Goal: Task Accomplishment & Management: Use online tool/utility

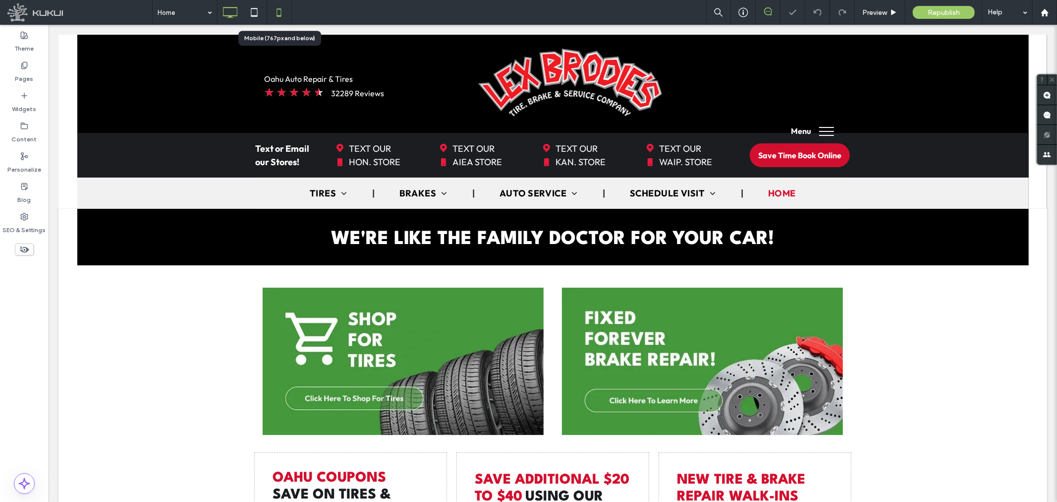
click at [283, 10] on icon at bounding box center [279, 12] width 20 height 20
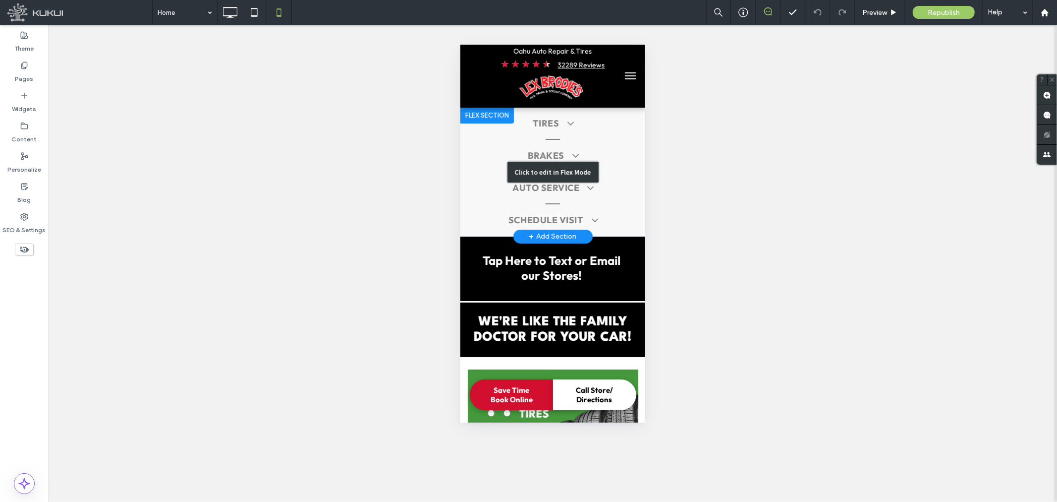
click at [546, 134] on div "Click to edit in Flex Mode" at bounding box center [552, 171] width 185 height 129
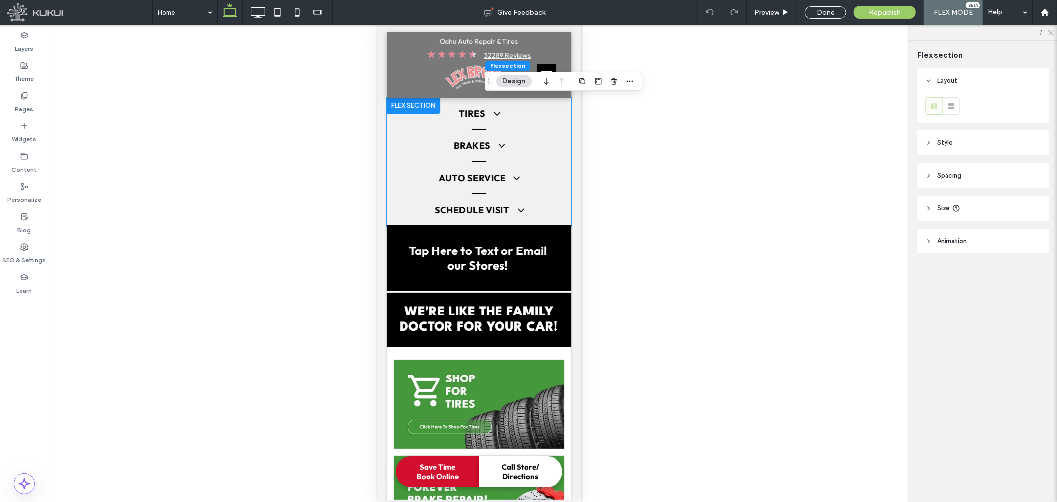
type input "*"
click at [28, 91] on div "Pages" at bounding box center [24, 102] width 49 height 30
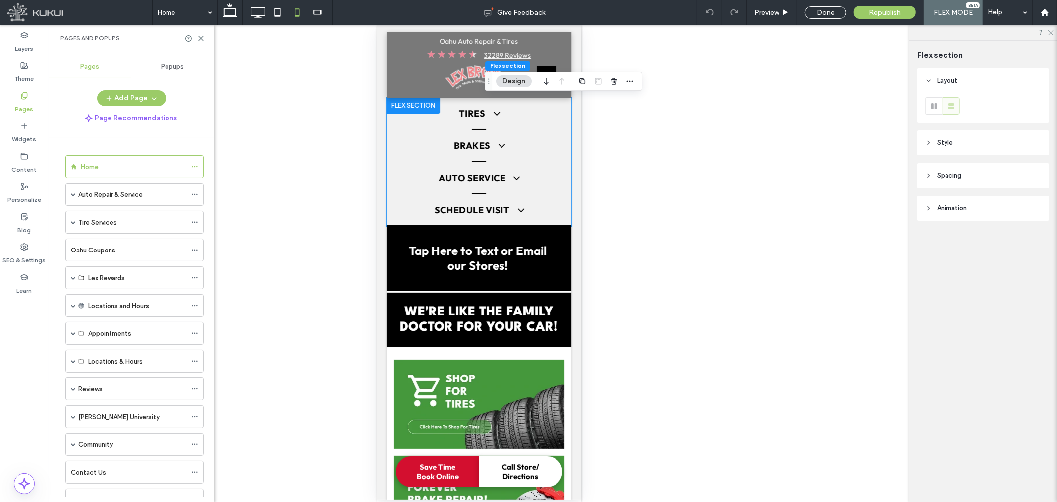
click at [180, 67] on span "Popups" at bounding box center [173, 67] width 23 height 8
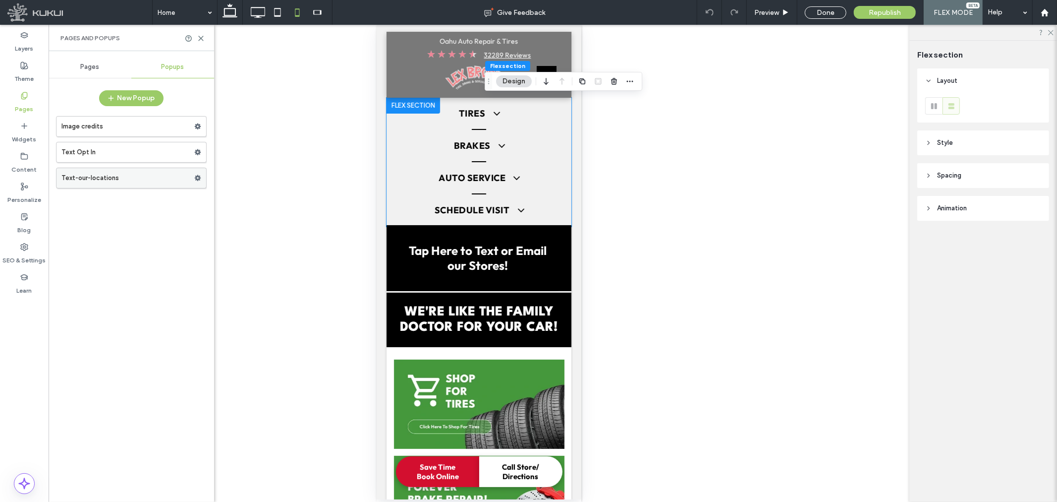
click at [105, 182] on label "Text-our-locations" at bounding box center [127, 178] width 133 height 20
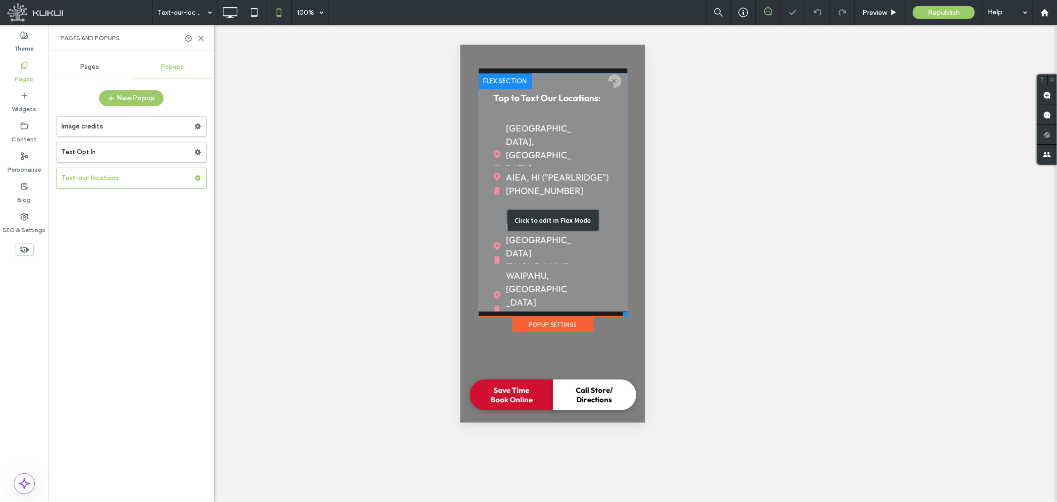
click at [549, 130] on div "Click to edit in Flex Mode" at bounding box center [552, 219] width 149 height 293
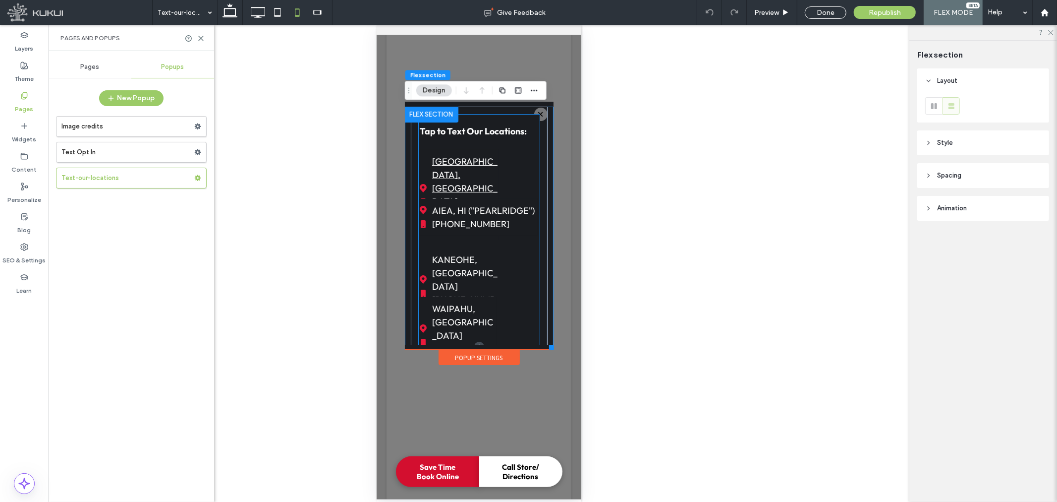
click at [471, 167] on span "HONOLULU, HI (808) 536-9381" at bounding box center [464, 194] width 65 height 90
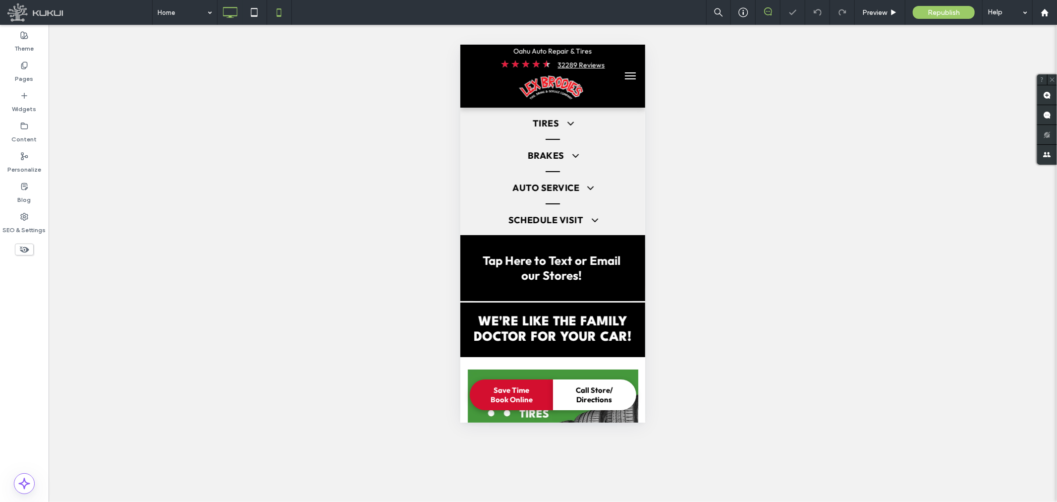
click at [234, 12] on icon at bounding box center [230, 12] width 20 height 20
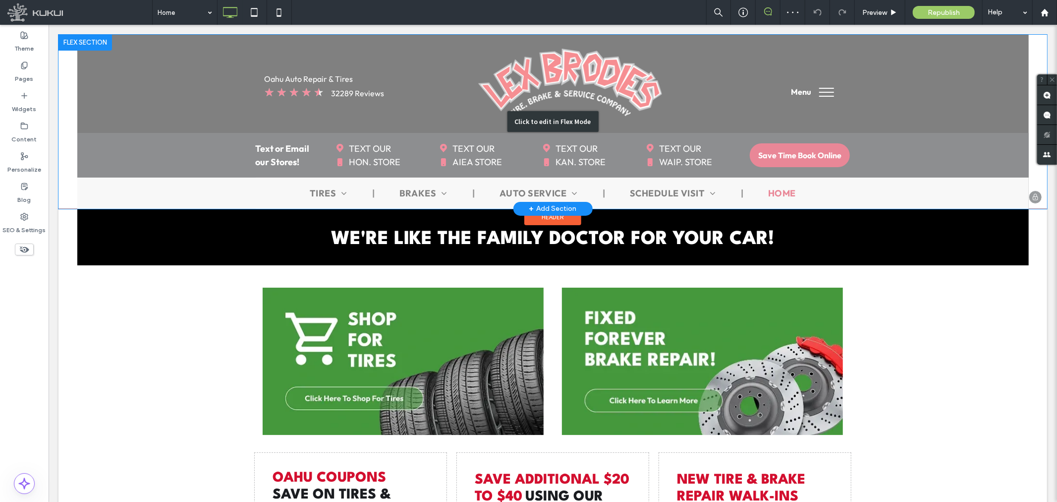
click at [347, 144] on div "Click to edit in Flex Mode" at bounding box center [552, 121] width 989 height 174
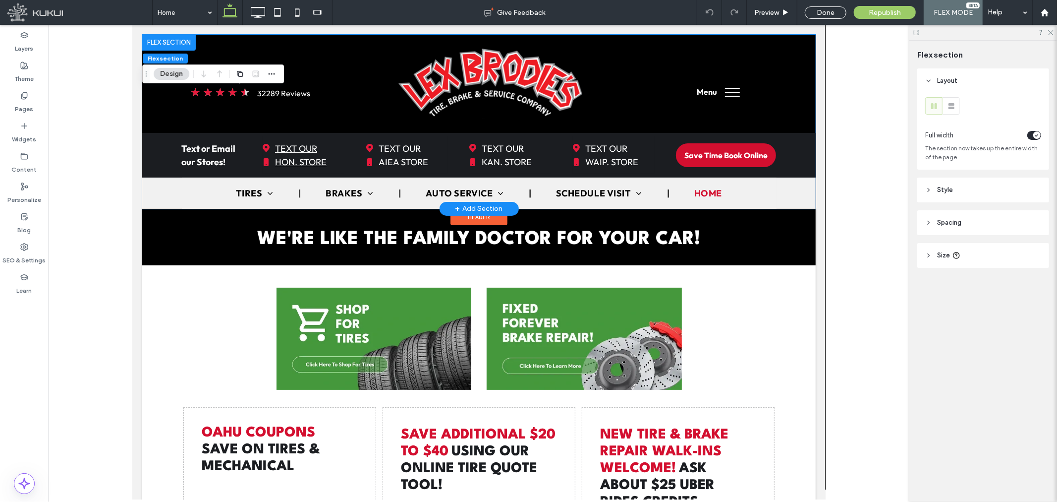
click at [298, 152] on span "TEXT OUR HON. STORE" at bounding box center [301, 154] width 52 height 37
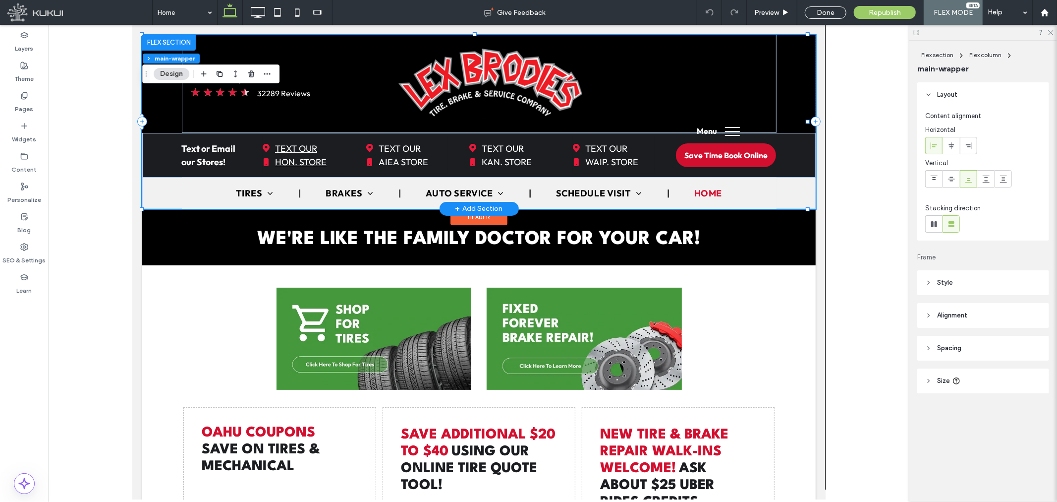
click at [298, 152] on span "TEXT OUR HON. STORE" at bounding box center [301, 154] width 52 height 37
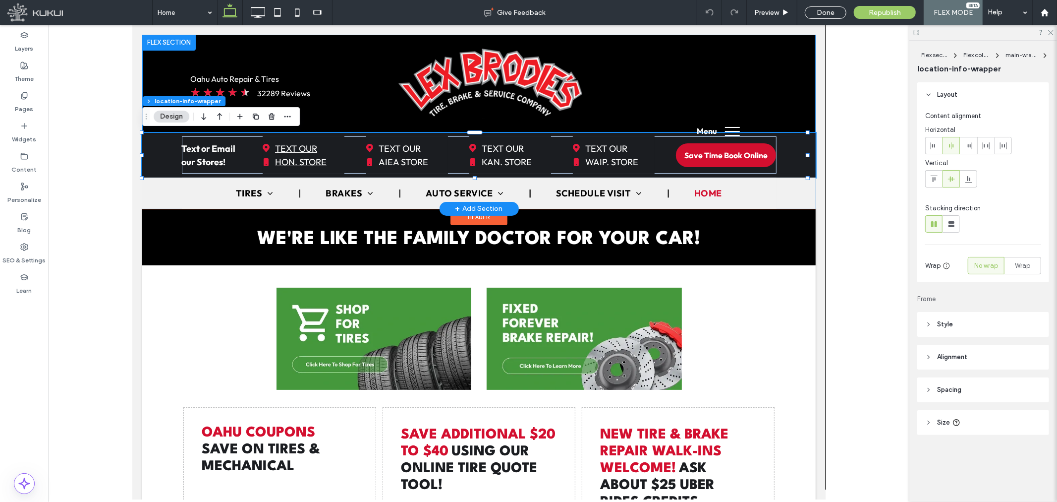
click at [298, 152] on span "TEXT OUR HON. STORE" at bounding box center [301, 154] width 52 height 37
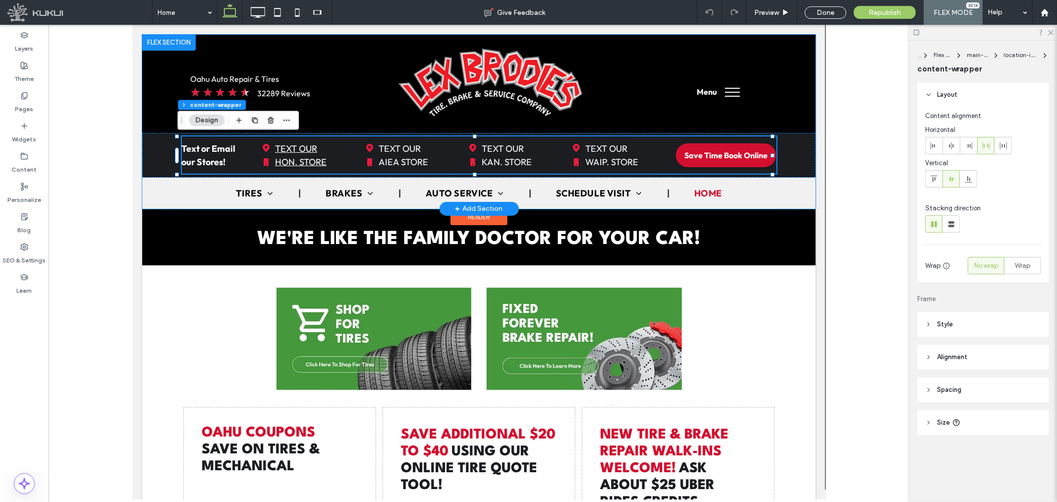
click at [298, 152] on span "TEXT OUR HON. STORE" at bounding box center [301, 154] width 52 height 37
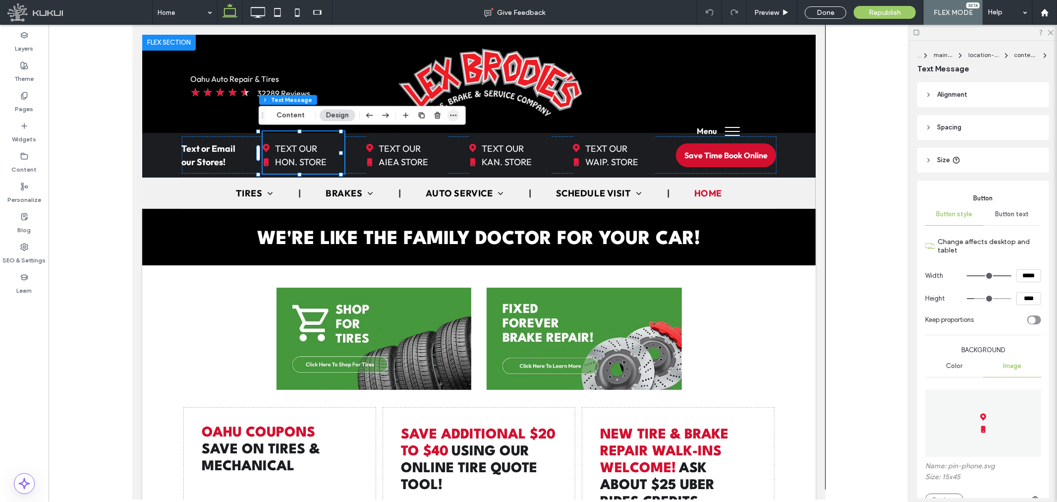
click at [452, 115] on icon "button" at bounding box center [454, 116] width 8 height 8
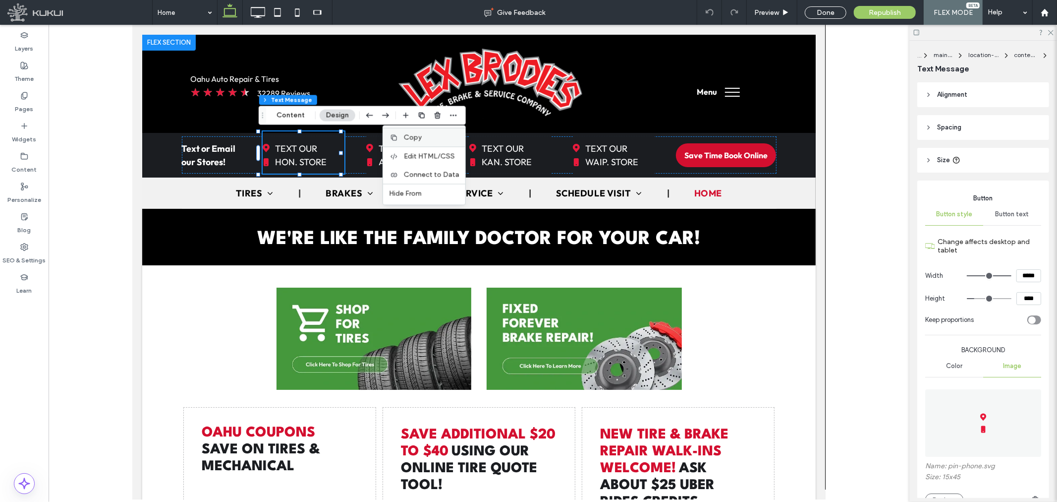
click at [430, 135] on label "Copy" at bounding box center [432, 137] width 56 height 8
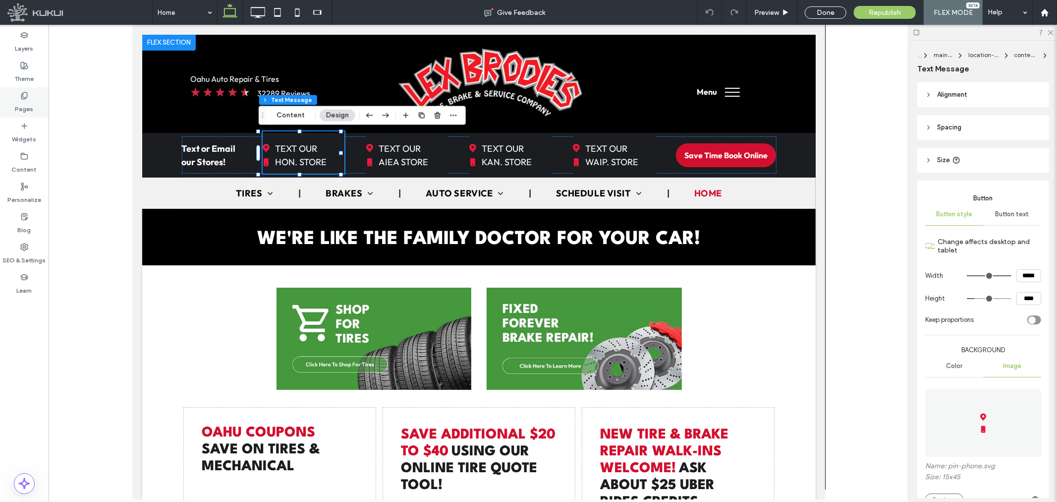
click at [25, 100] on label "Pages" at bounding box center [24, 107] width 18 height 14
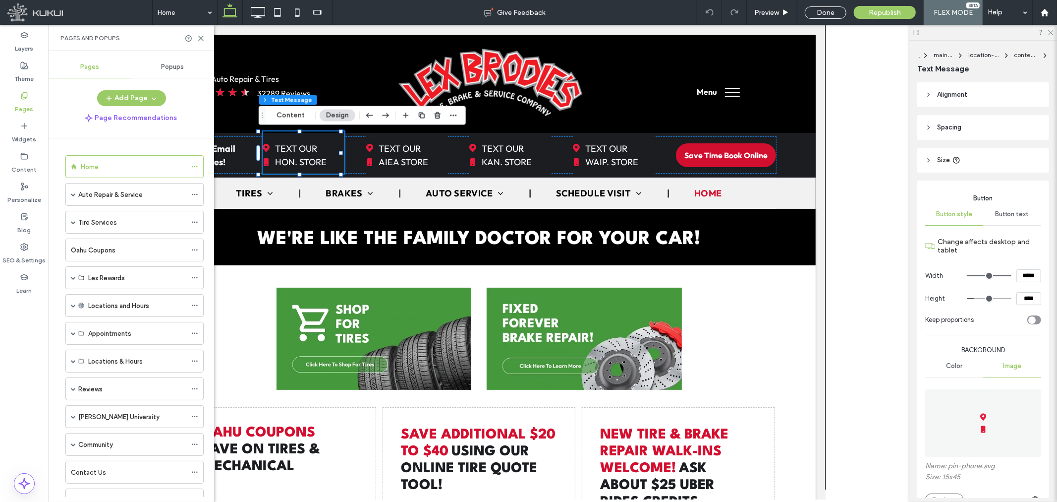
click at [165, 63] on span "Popups" at bounding box center [173, 67] width 23 height 8
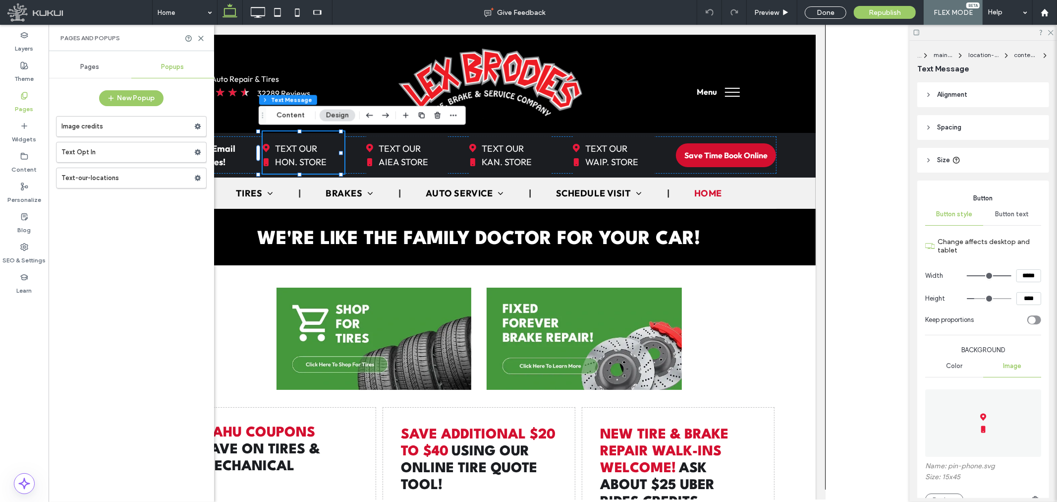
click at [104, 179] on label "Text-our-locations" at bounding box center [127, 178] width 133 height 20
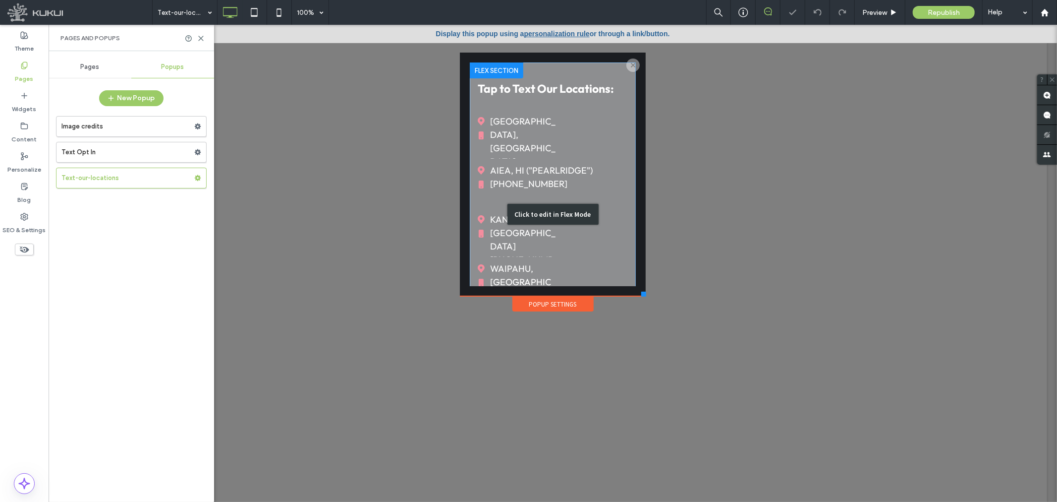
click at [549, 118] on div "Click to edit in Flex Mode" at bounding box center [552, 214] width 166 height 304
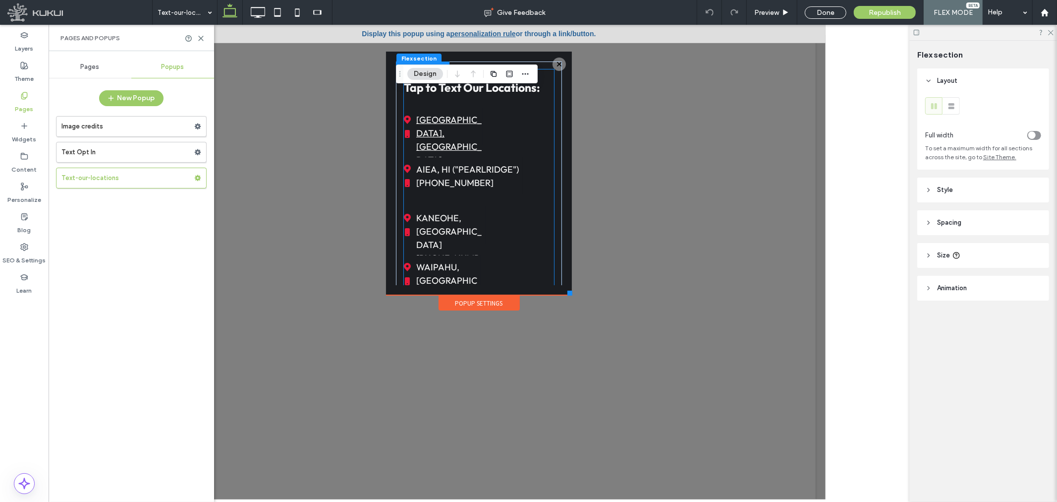
click at [463, 124] on span "HONOLULU, HI (808) 536-9381" at bounding box center [448, 153] width 65 height 90
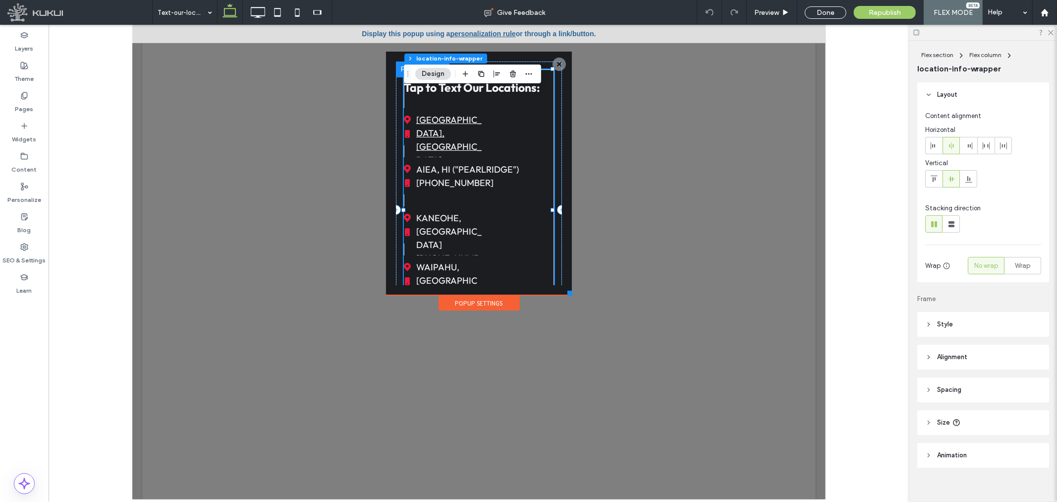
click at [447, 125] on span "HONOLULU, HI (808) 536-9381" at bounding box center [448, 153] width 65 height 90
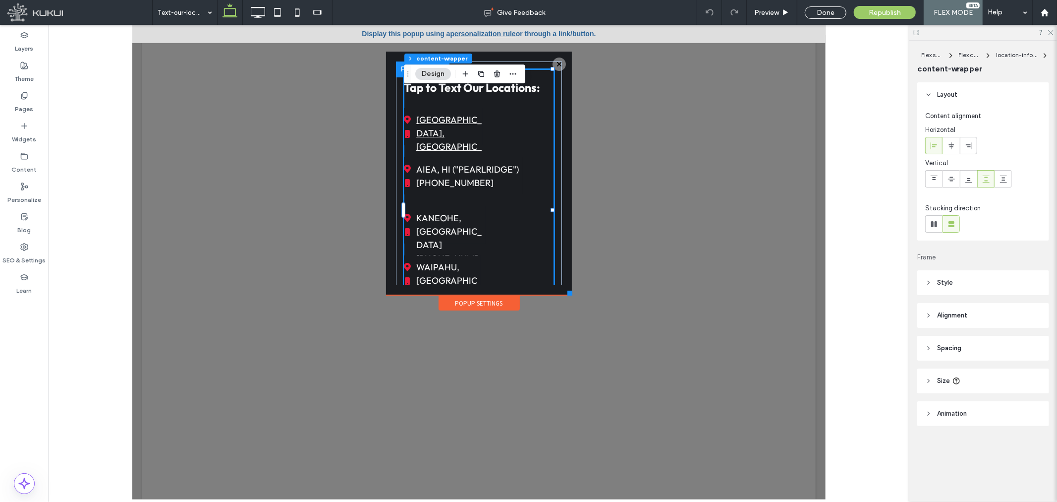
click at [462, 125] on span "HONOLULU, HI (808) 536-9381" at bounding box center [448, 153] width 65 height 90
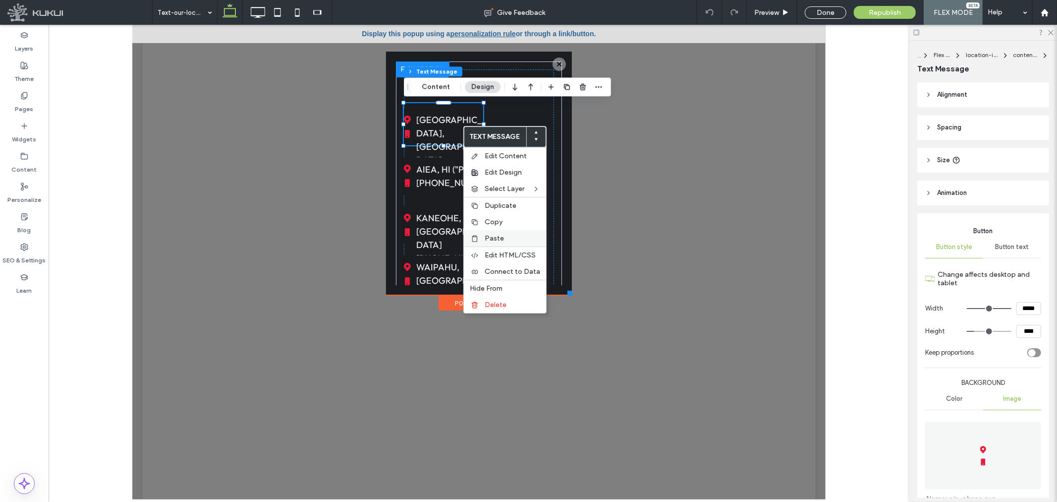
click at [499, 235] on span "Paste" at bounding box center [494, 238] width 19 height 8
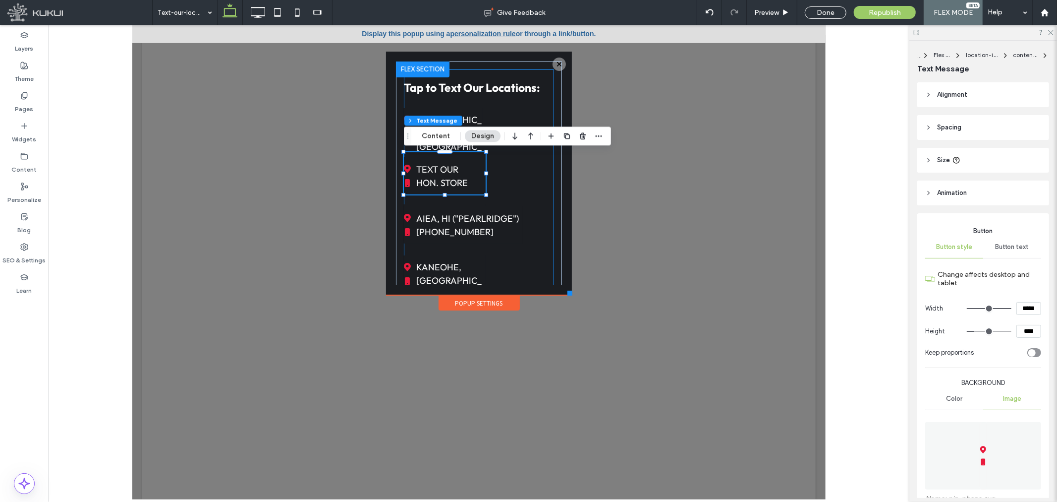
click at [517, 172] on div "Tap to Text Our Locations: HONOLULU, HI (808) 536-9381 TEXT OUR HON. STORE TEXT…" at bounding box center [479, 234] width 150 height 331
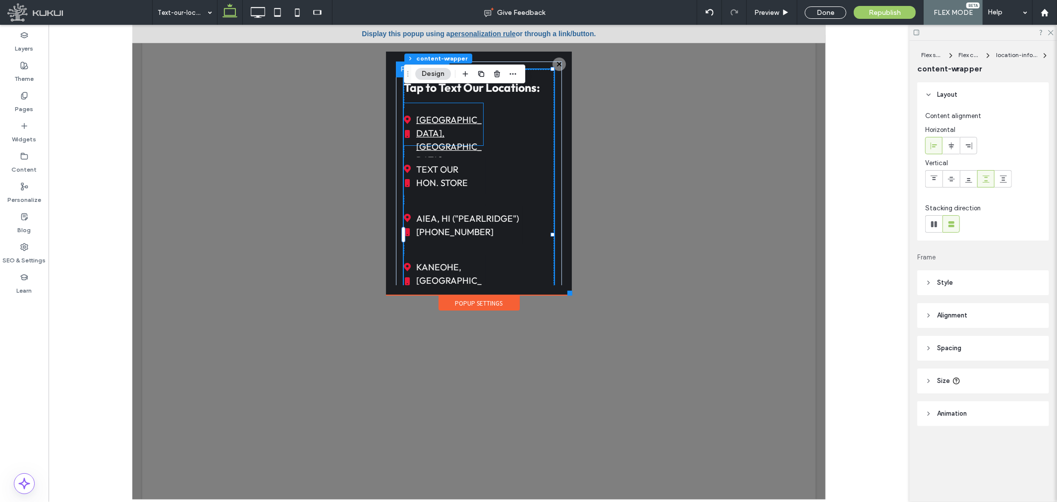
click at [449, 126] on span "HONOLULU, HI (808) 536-9381" at bounding box center [448, 153] width 65 height 90
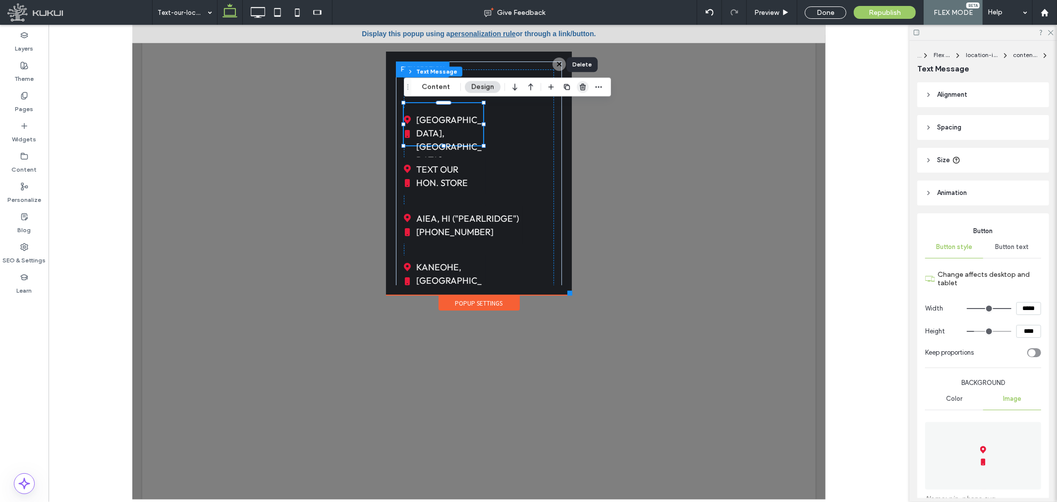
click at [580, 85] on use "button" at bounding box center [583, 87] width 6 height 6
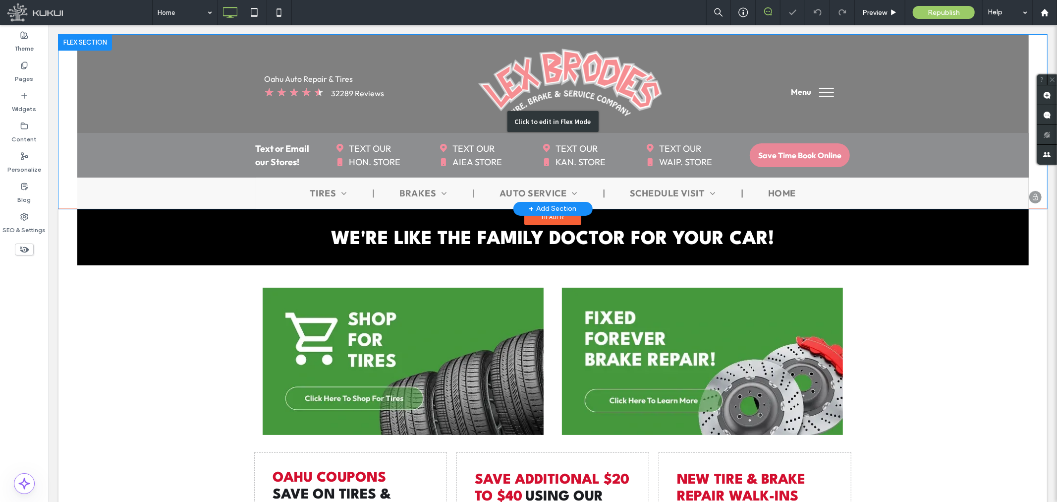
click at [438, 148] on div "Click to edit in Flex Mode" at bounding box center [552, 121] width 989 height 174
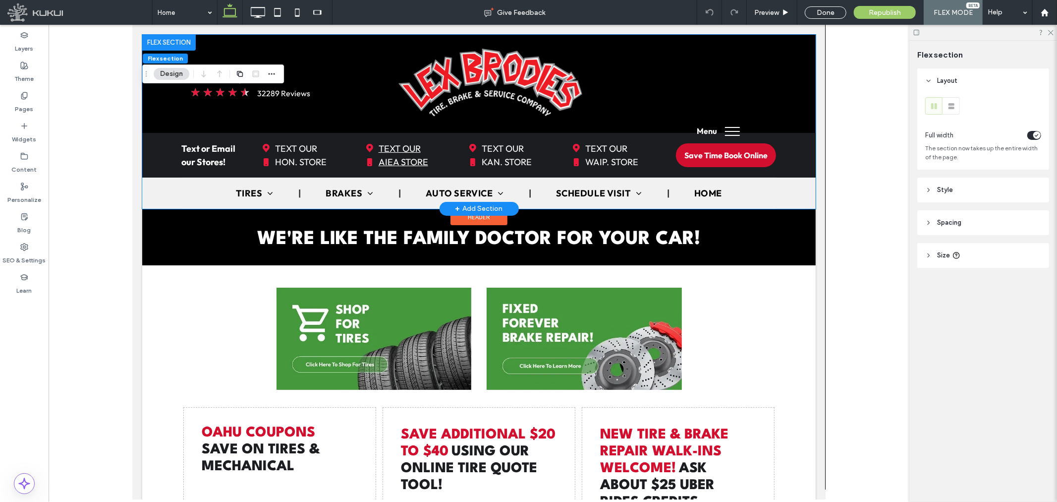
click at [396, 147] on span "TEXT OUR AIEA STORE" at bounding box center [403, 154] width 50 height 37
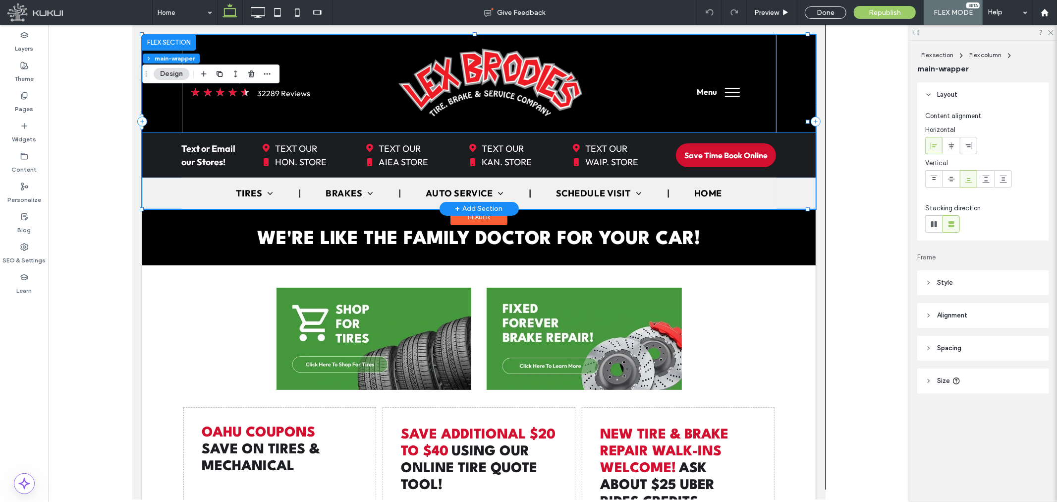
click at [429, 149] on link "TEXT OUR AIEA STORE" at bounding box center [407, 154] width 82 height 37
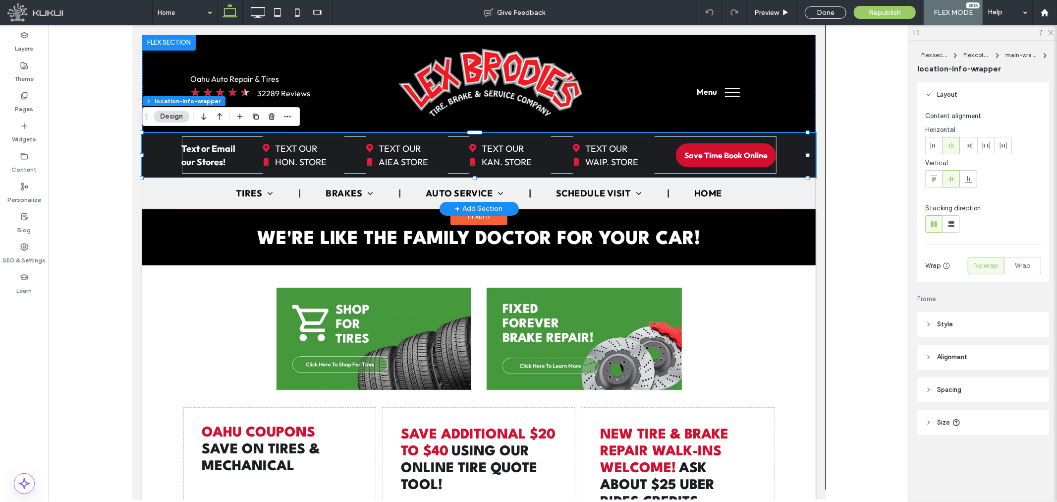
click at [425, 147] on link "TEXT OUR AIEA STORE" at bounding box center [407, 154] width 82 height 37
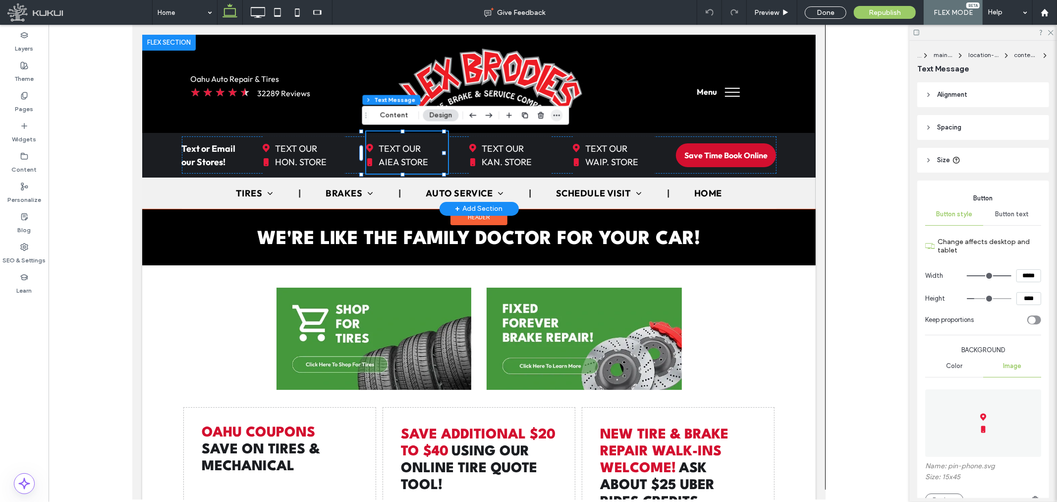
click at [557, 115] on icon "button" at bounding box center [557, 116] width 8 height 8
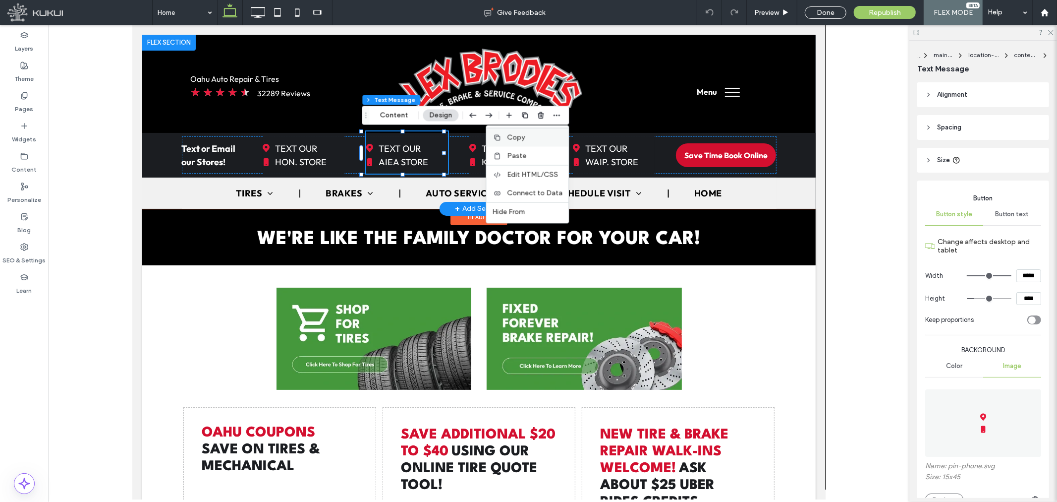
click at [535, 136] on label "Copy" at bounding box center [535, 137] width 56 height 8
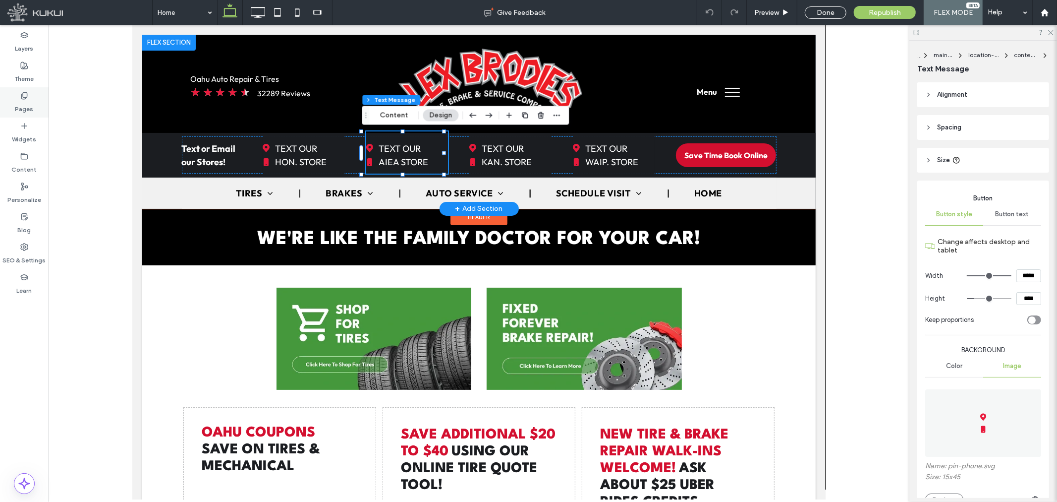
click at [25, 98] on use at bounding box center [23, 95] width 5 height 6
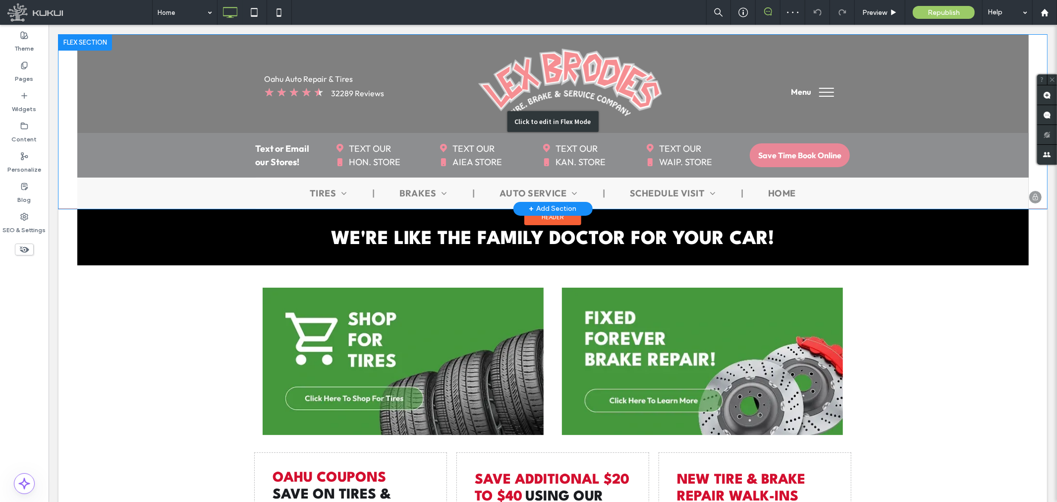
click at [556, 152] on div "Click to edit in Flex Mode" at bounding box center [552, 121] width 989 height 174
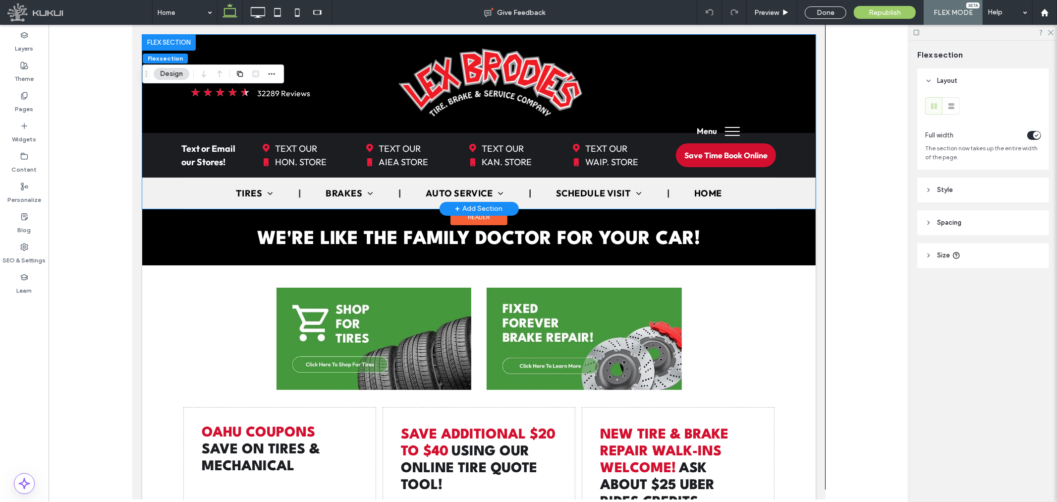
click at [531, 154] on link "TEXT OUR KAN. STORE" at bounding box center [510, 154] width 82 height 37
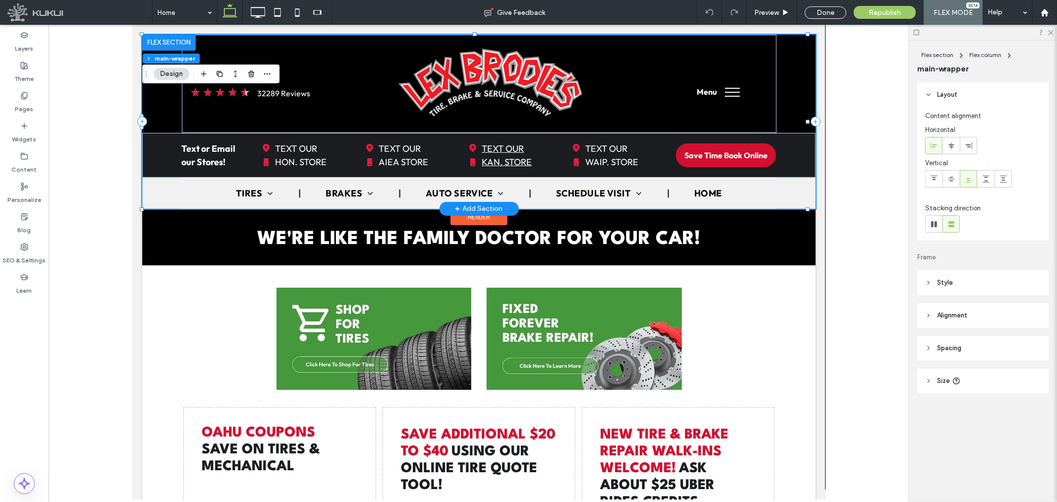
click at [527, 150] on span "TEXT OUR KAN. STORE" at bounding box center [506, 154] width 50 height 37
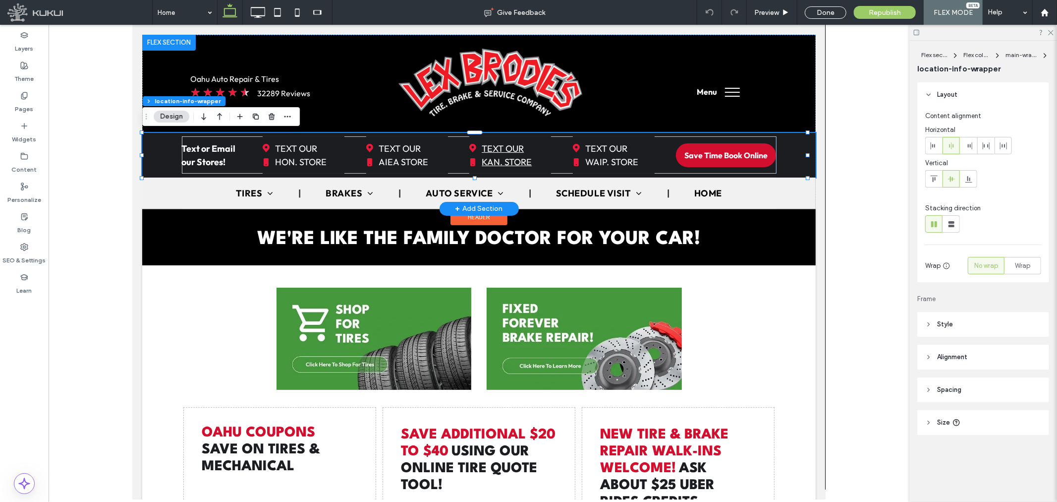
click at [527, 150] on span "TEXT OUR KAN. STORE" at bounding box center [506, 154] width 50 height 37
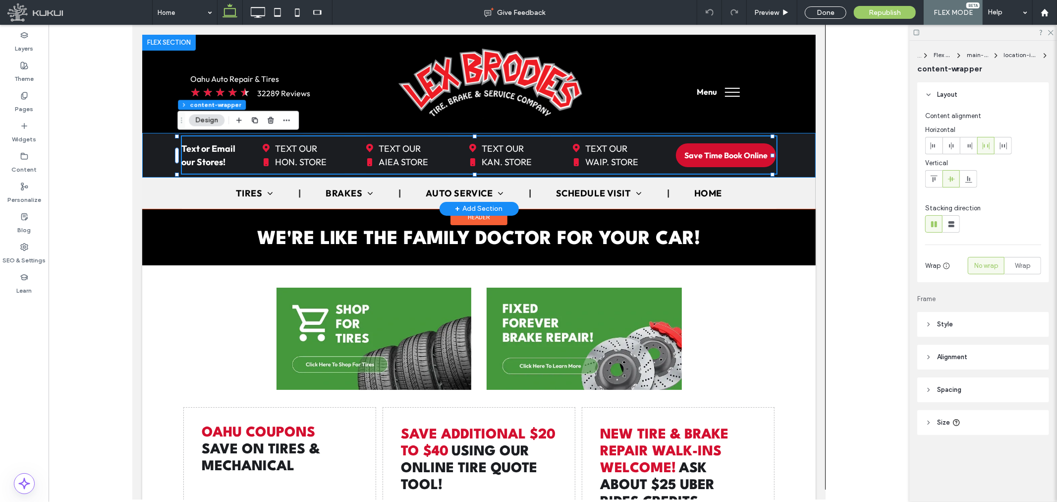
click at [529, 146] on link "TEXT OUR KAN. STORE" at bounding box center [510, 154] width 82 height 37
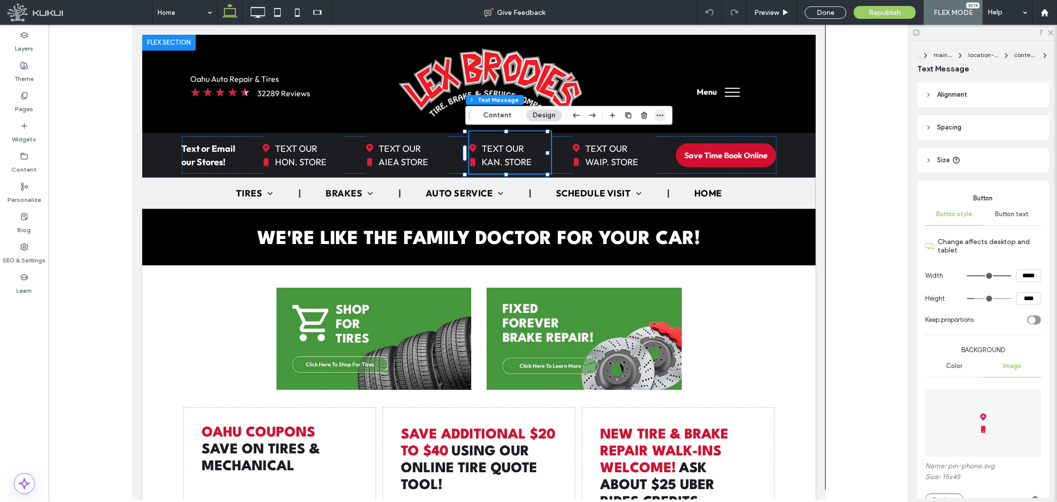
click at [662, 110] on span "button" at bounding box center [660, 116] width 12 height 12
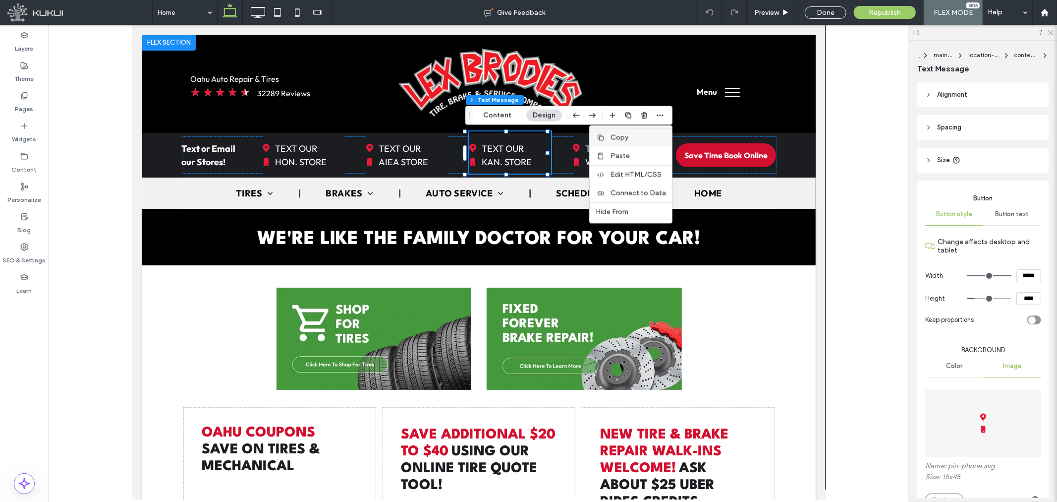
click at [643, 135] on label "Copy" at bounding box center [639, 137] width 56 height 8
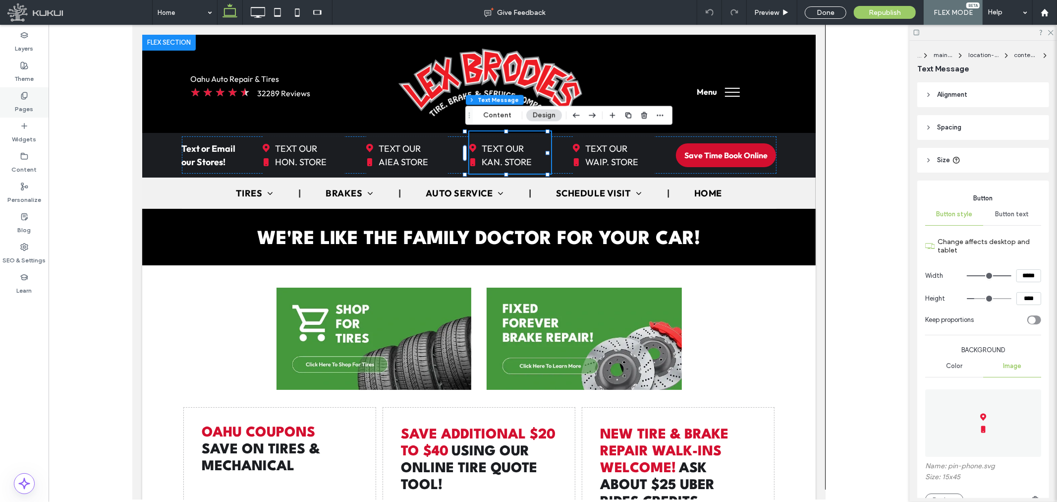
click at [25, 98] on use at bounding box center [23, 95] width 5 height 6
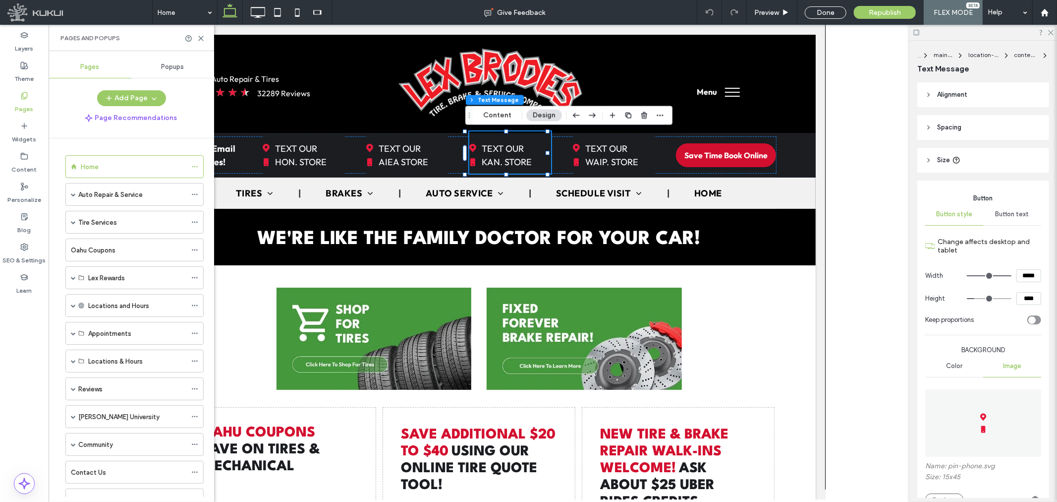
click at [174, 68] on span "Popups" at bounding box center [173, 67] width 23 height 8
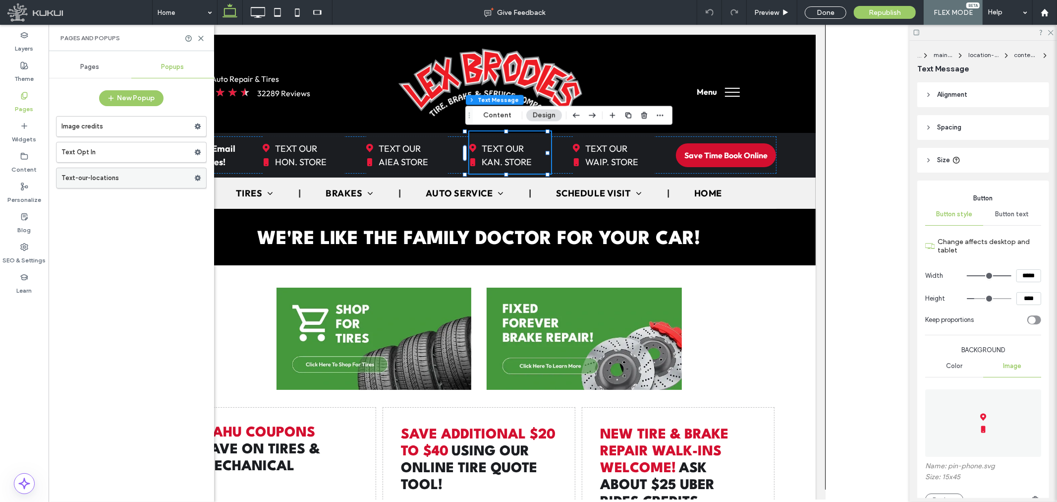
click at [124, 174] on label "Text-our-locations" at bounding box center [127, 178] width 133 height 20
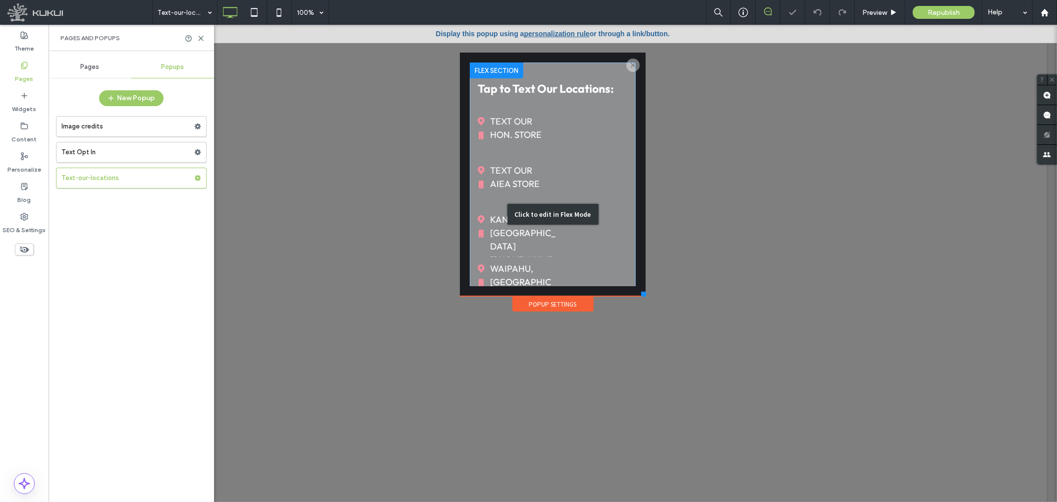
click at [564, 224] on div "Click to edit in Flex Mode" at bounding box center [552, 214] width 166 height 304
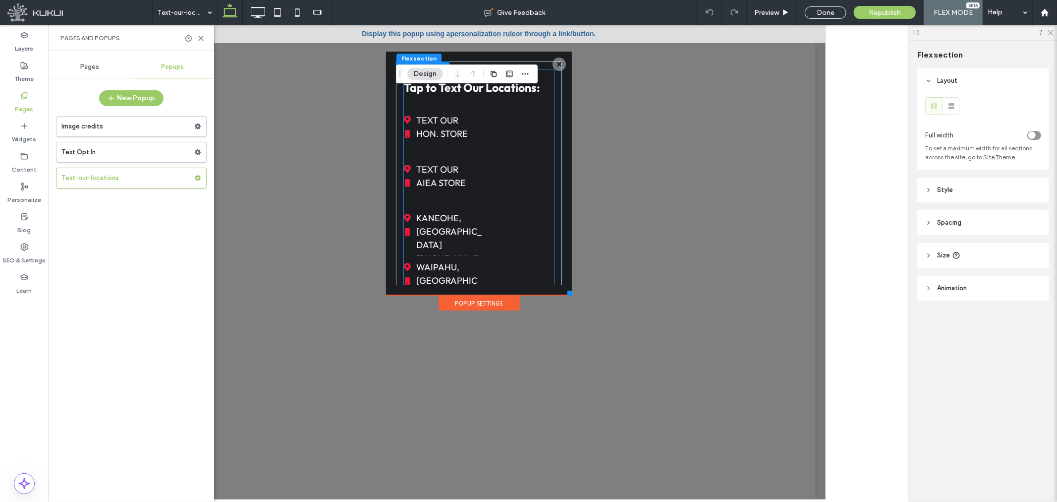
click at [496, 226] on div "Tap to Text Our Locations: TEXT OUR HON. STORE TEXT OUR AIEA STORE KANEOHE, HI …" at bounding box center [479, 210] width 150 height 282
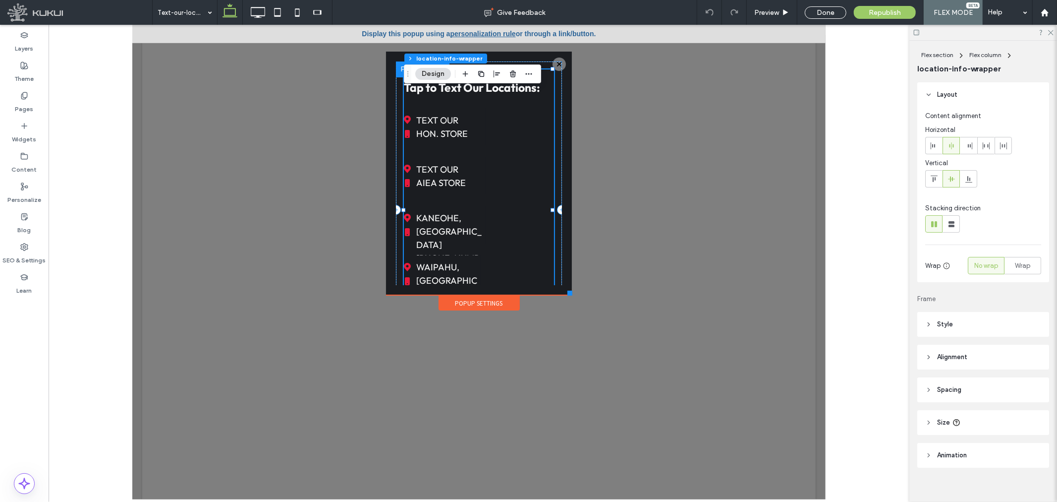
click at [484, 228] on link "KANEOHE, HI (808) 792-4900" at bounding box center [445, 224] width 82 height 37
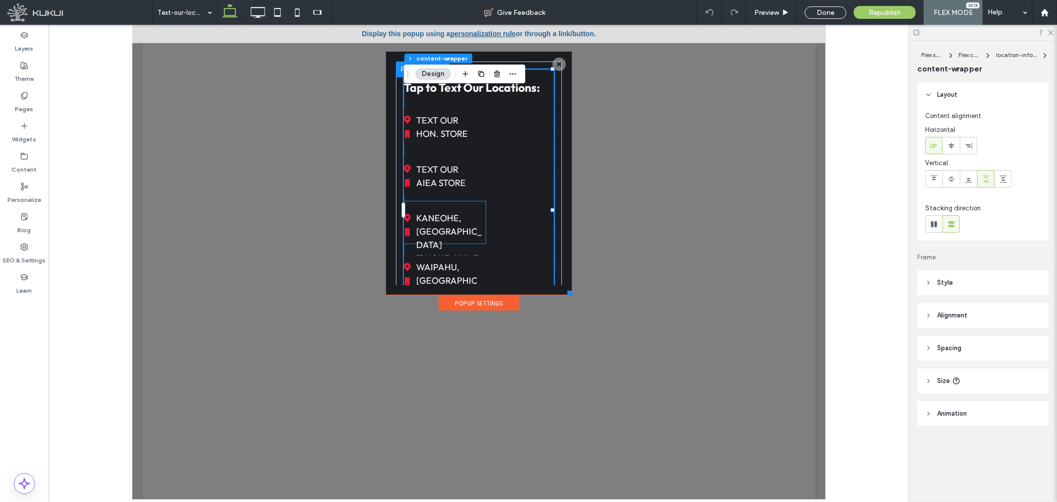
click at [484, 223] on link "KANEOHE, HI (808) 792-4900" at bounding box center [445, 224] width 82 height 37
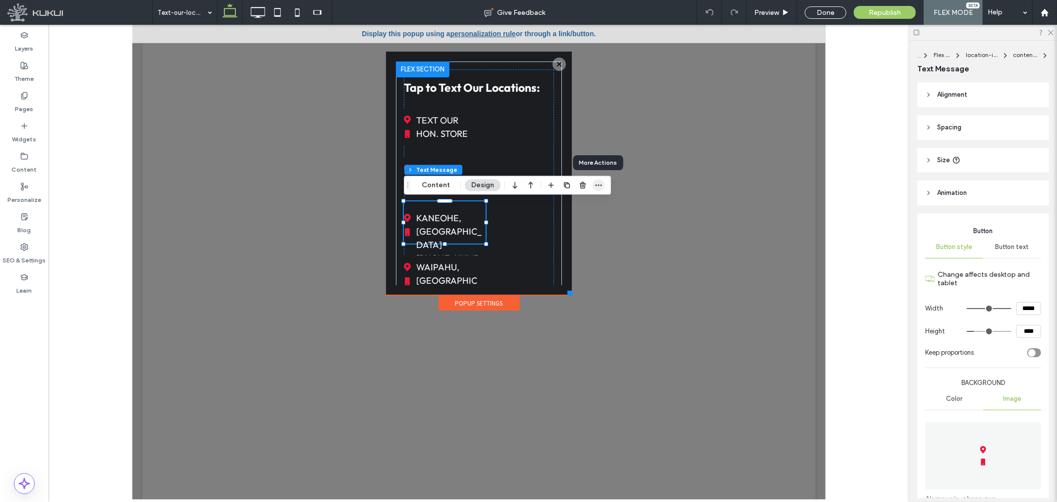
click at [601, 181] on icon "button" at bounding box center [599, 185] width 8 height 8
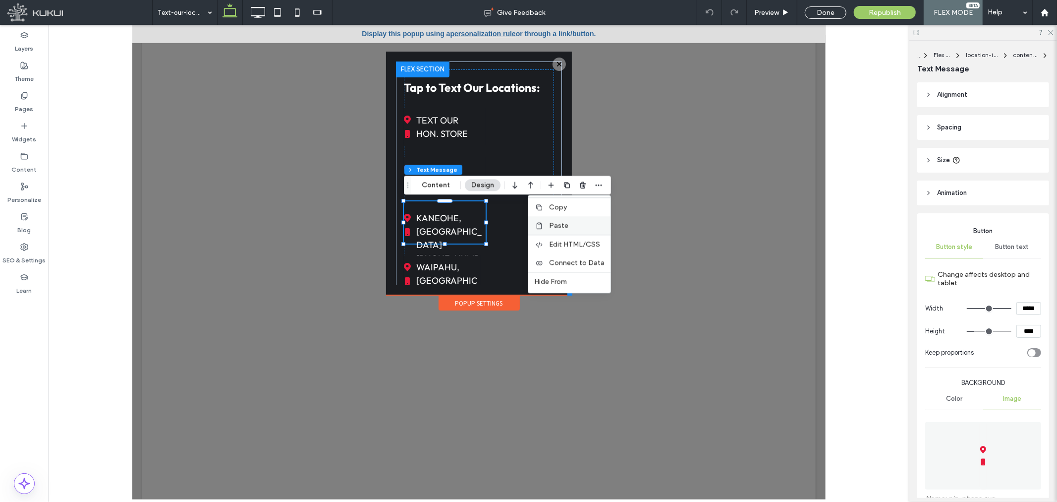
click at [578, 224] on label "Paste" at bounding box center [577, 225] width 56 height 8
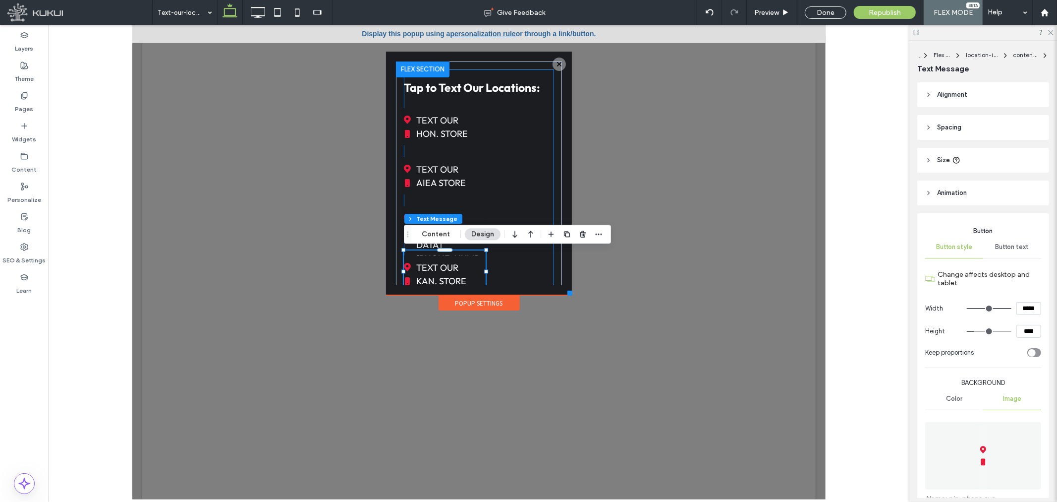
click at [492, 211] on div "Tap to Text Our Locations: TEXT OUR HON. STORE TEXT OUR AIEA STORE KANEOHE, HI …" at bounding box center [479, 234] width 150 height 331
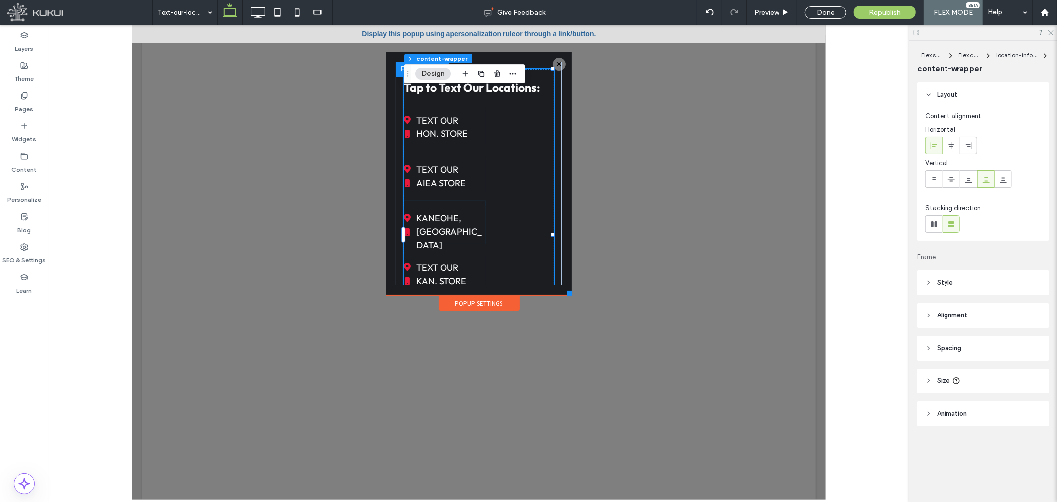
click at [479, 203] on div "KANEOHE, HI (808) 792-4900" at bounding box center [445, 225] width 82 height 48
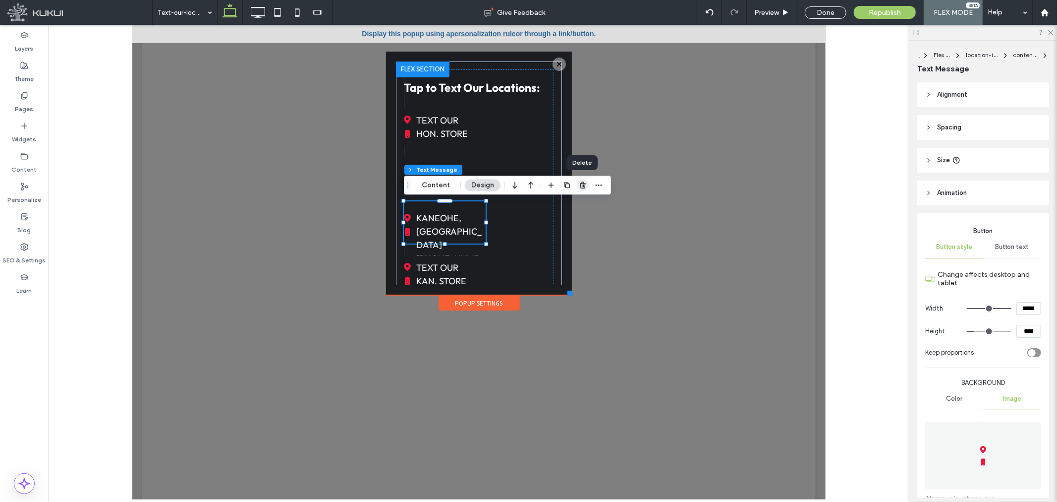
click at [583, 184] on icon "button" at bounding box center [583, 185] width 8 height 8
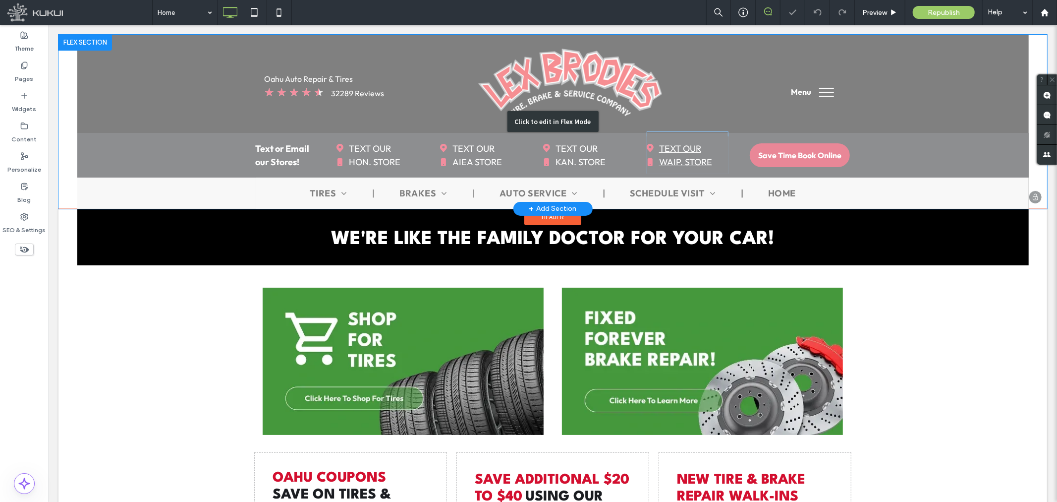
click at [674, 145] on div "Click to edit in Flex Mode" at bounding box center [552, 121] width 989 height 174
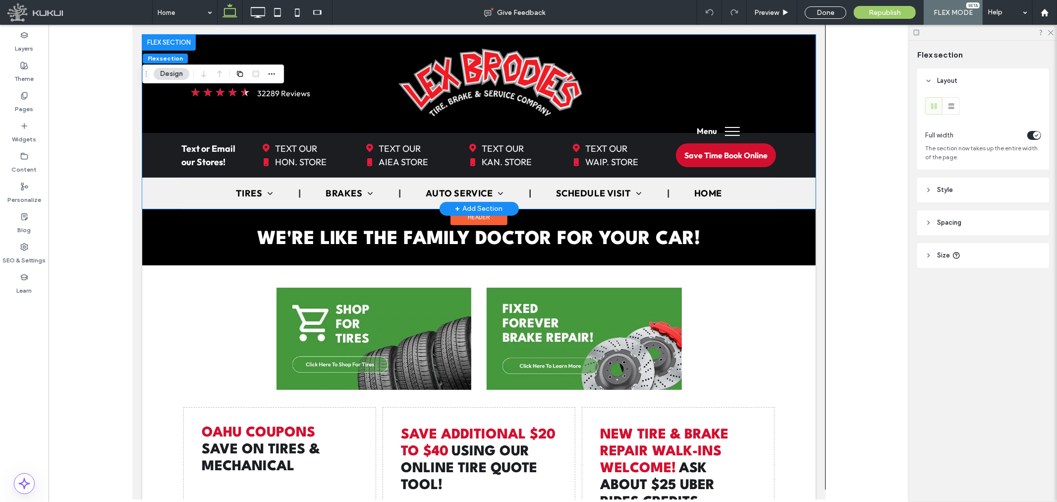
click at [635, 141] on link "TEXT OUR WAIP. STORE" at bounding box center [614, 154] width 82 height 37
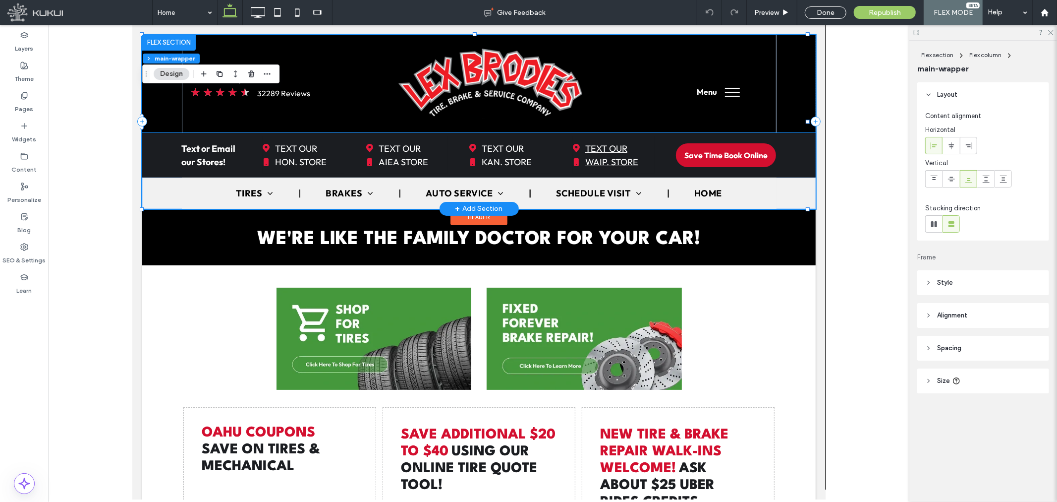
click at [632, 142] on span "TEXT OUR WAIP. STORE" at bounding box center [611, 154] width 53 height 37
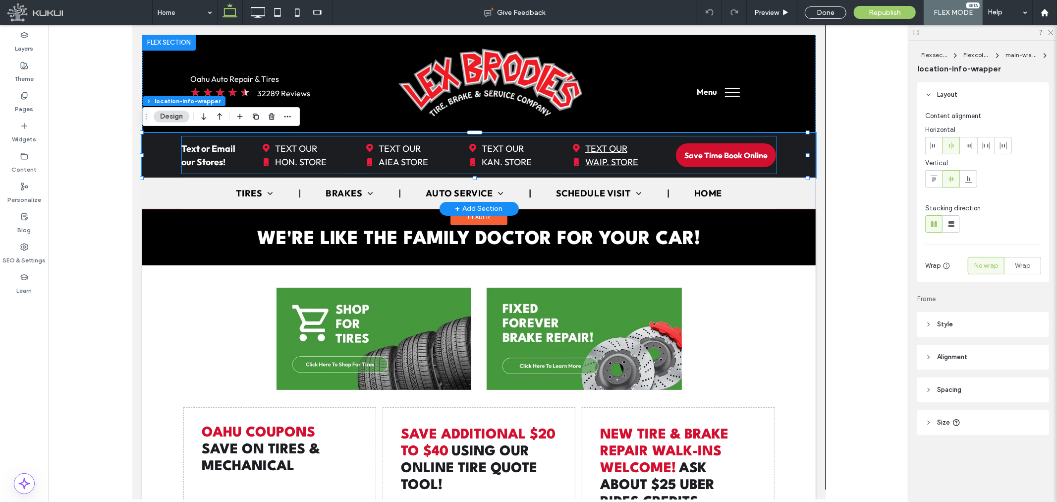
click at [628, 142] on span "TEXT OUR WAIP. STORE" at bounding box center [611, 154] width 53 height 37
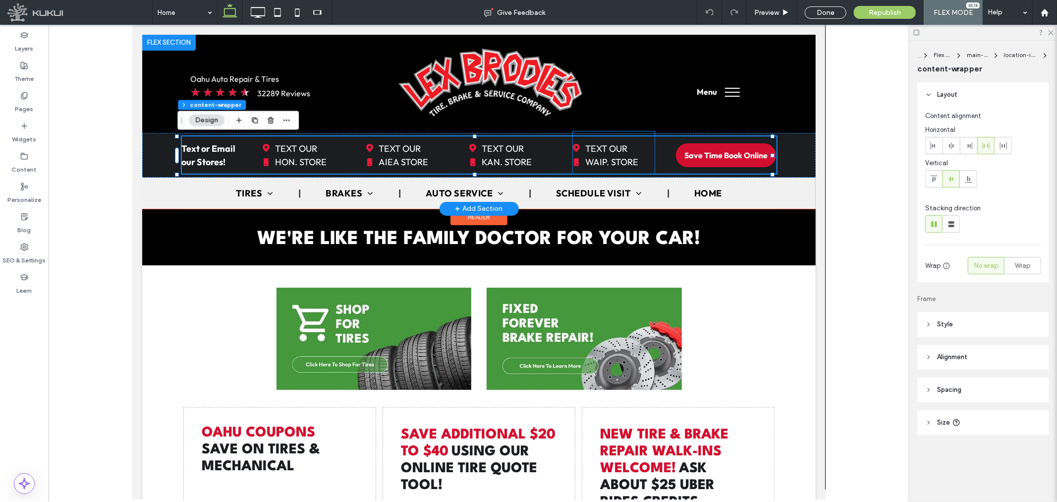
click at [636, 140] on link "TEXT OUR WAIP. STORE" at bounding box center [614, 154] width 82 height 37
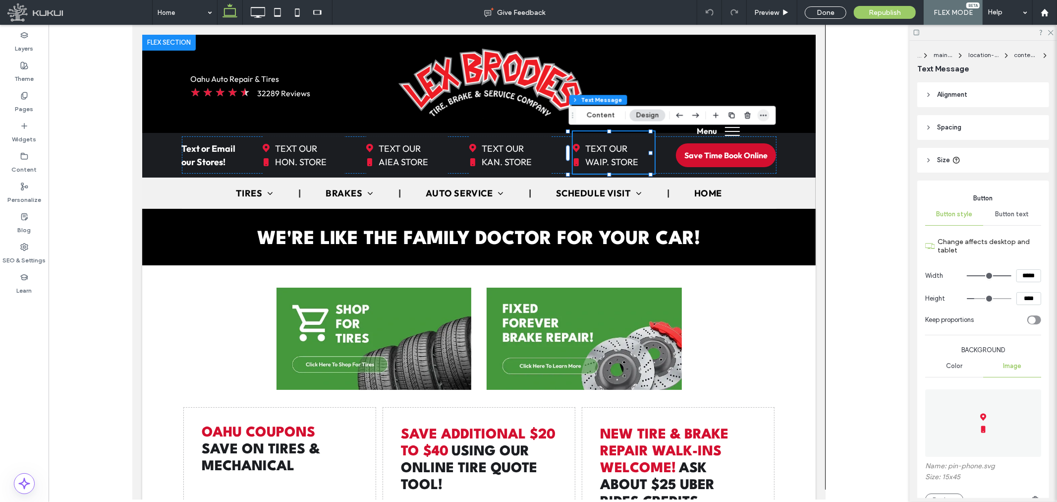
click at [764, 113] on icon "button" at bounding box center [764, 116] width 8 height 8
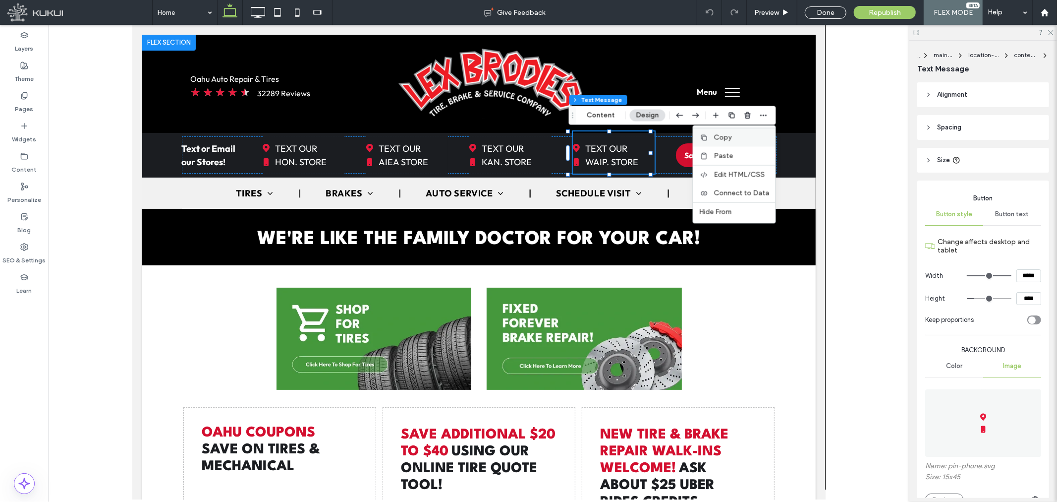
click at [721, 137] on span "Copy" at bounding box center [723, 137] width 18 height 8
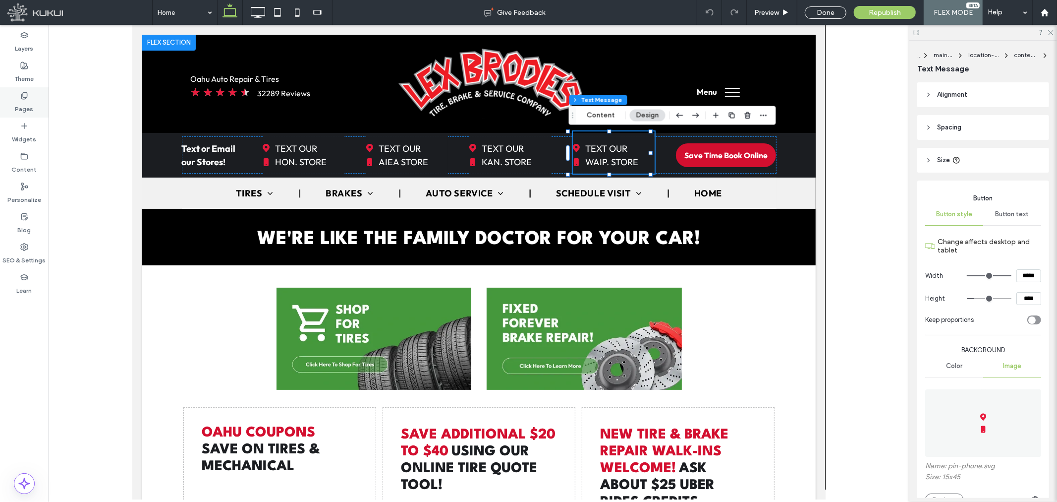
click at [27, 101] on label "Pages" at bounding box center [24, 107] width 18 height 14
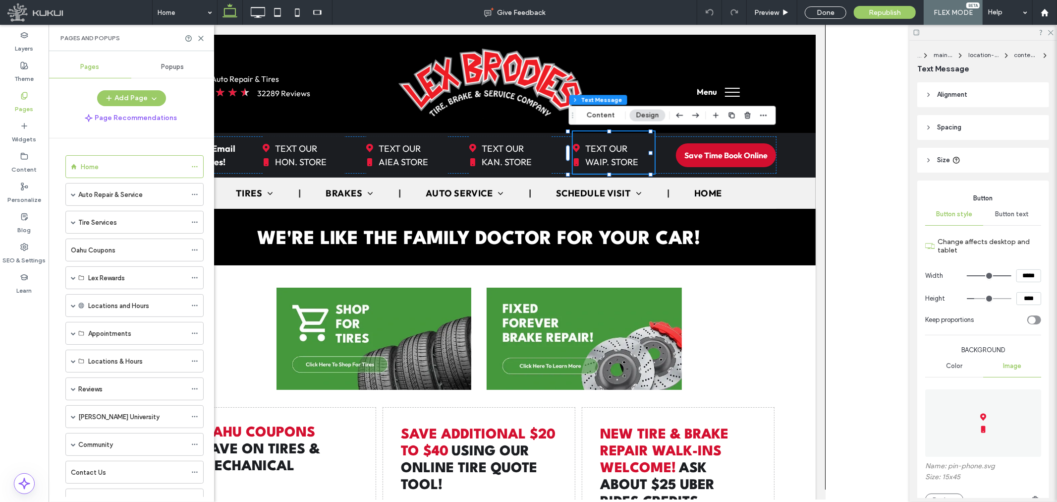
click at [174, 63] on span "Popups" at bounding box center [173, 67] width 23 height 8
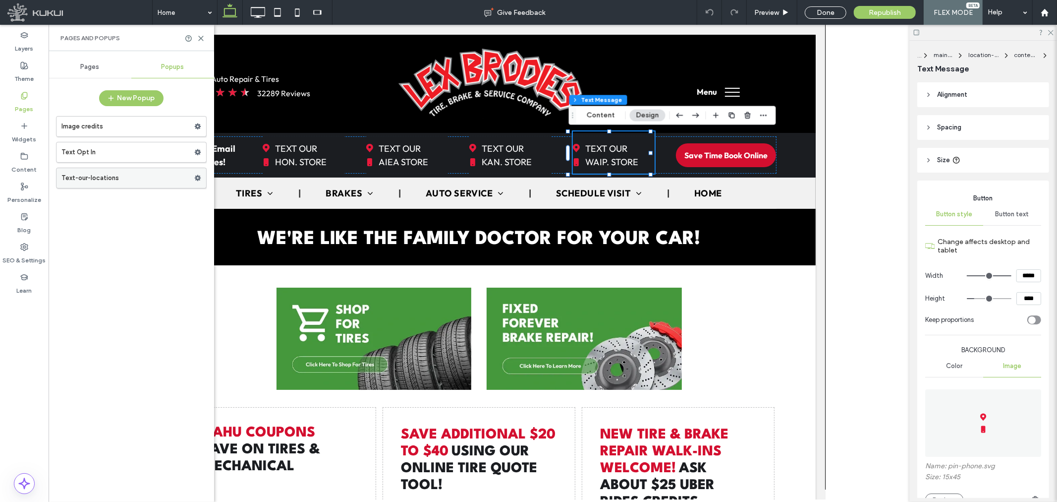
click at [128, 170] on label "Text-our-locations" at bounding box center [127, 178] width 133 height 20
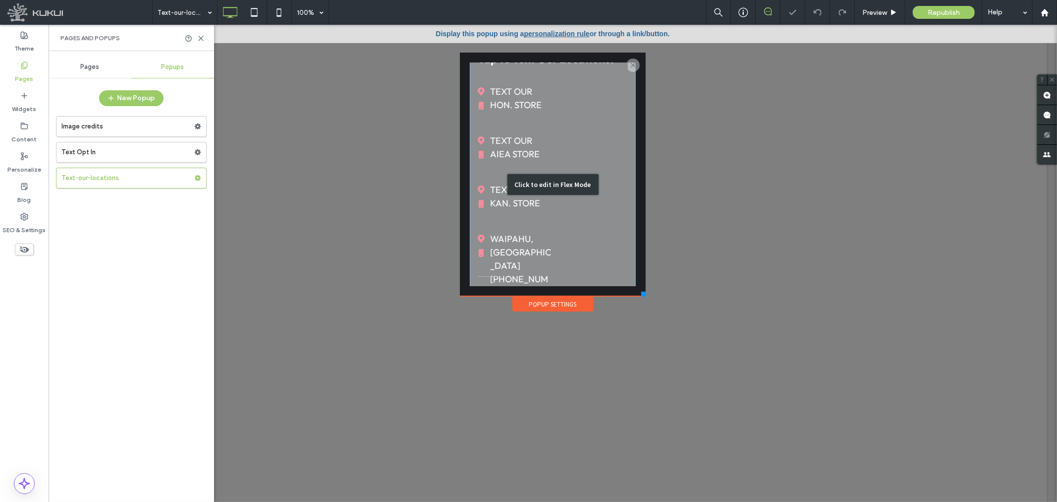
scroll to position [55, 0]
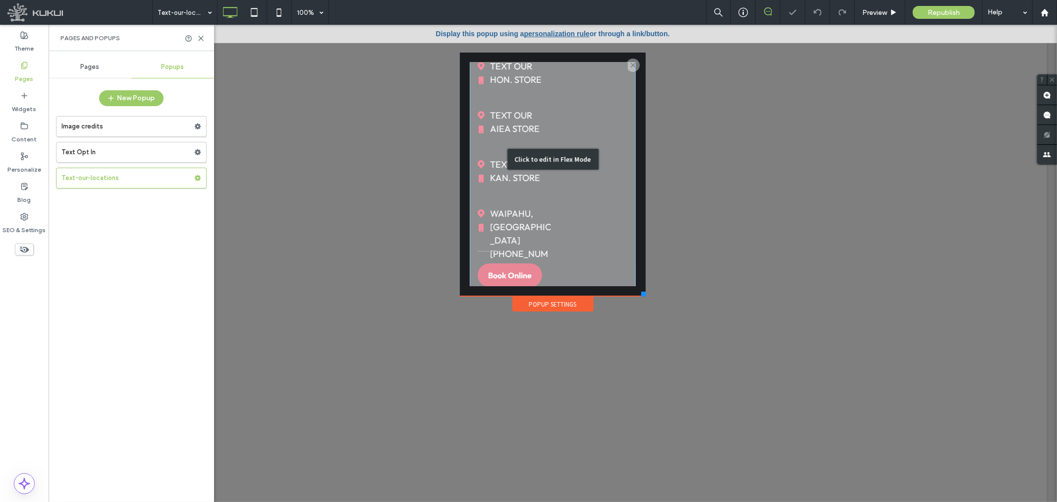
click at [529, 206] on div "Click to edit in Flex Mode" at bounding box center [552, 159] width 166 height 304
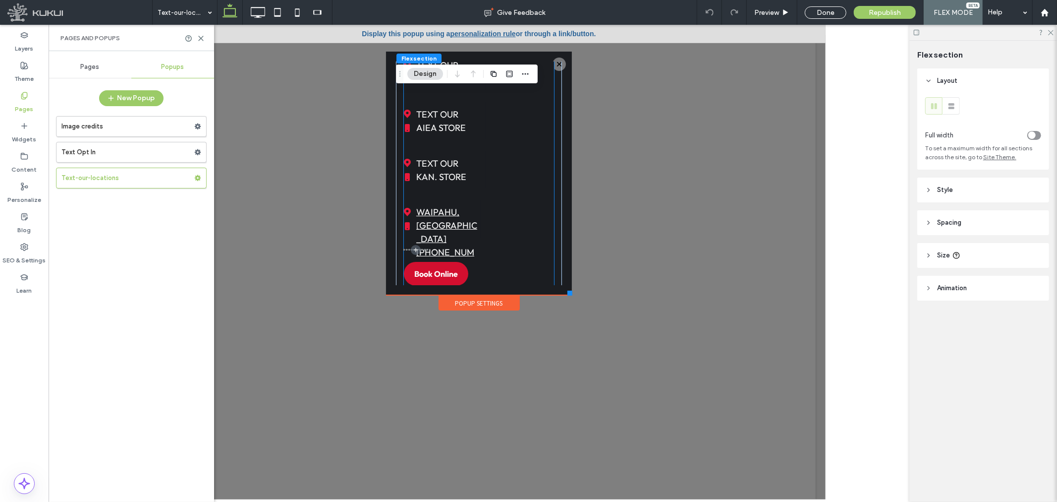
click at [468, 218] on span "WAIPAHU, HI (808) 671-4561" at bounding box center [447, 238] width 63 height 77
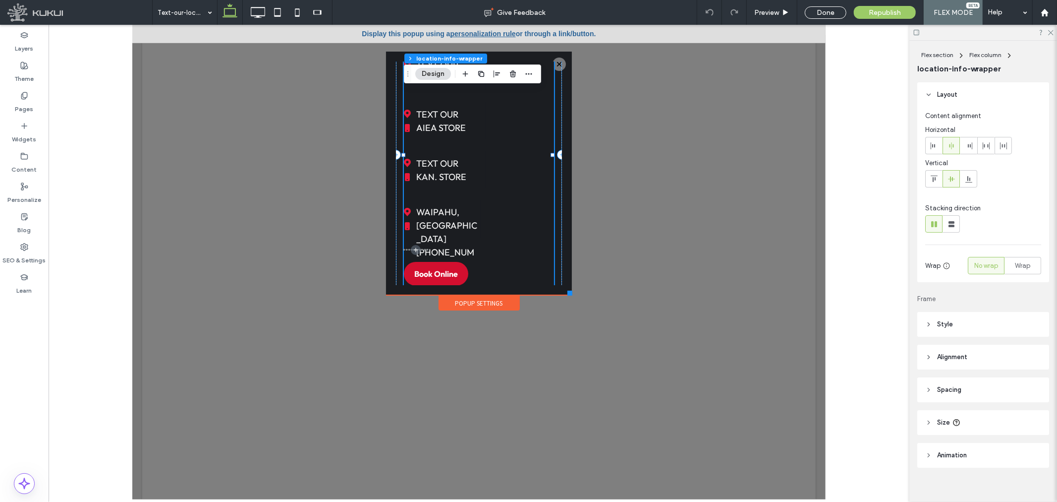
click at [483, 213] on div "Tap to Text Our Locations: TEXT OUR HON. STORE TEXT OUR AIEA STORE TEXT OUR KAN…" at bounding box center [479, 155] width 150 height 282
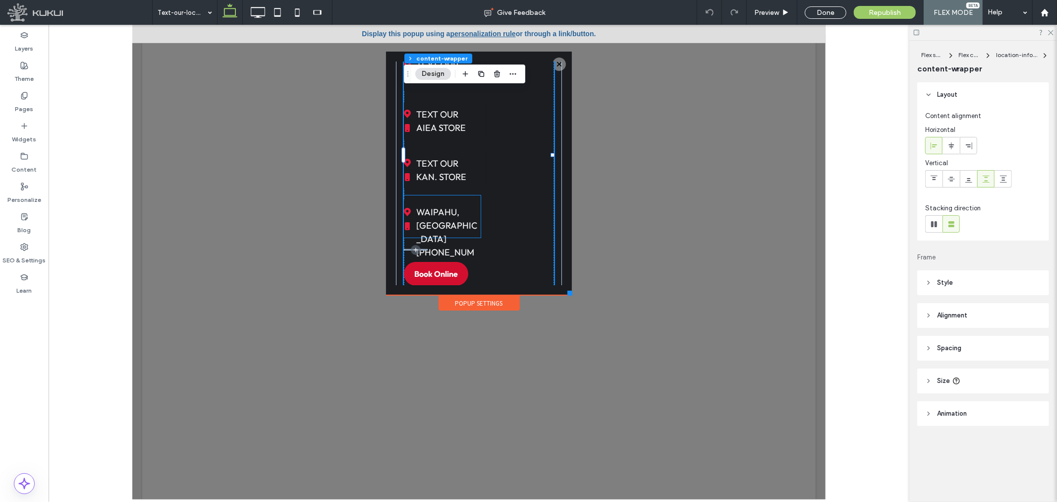
click at [476, 213] on link "WAIPAHU, HI (808) 671-4561" at bounding box center [442, 218] width 77 height 37
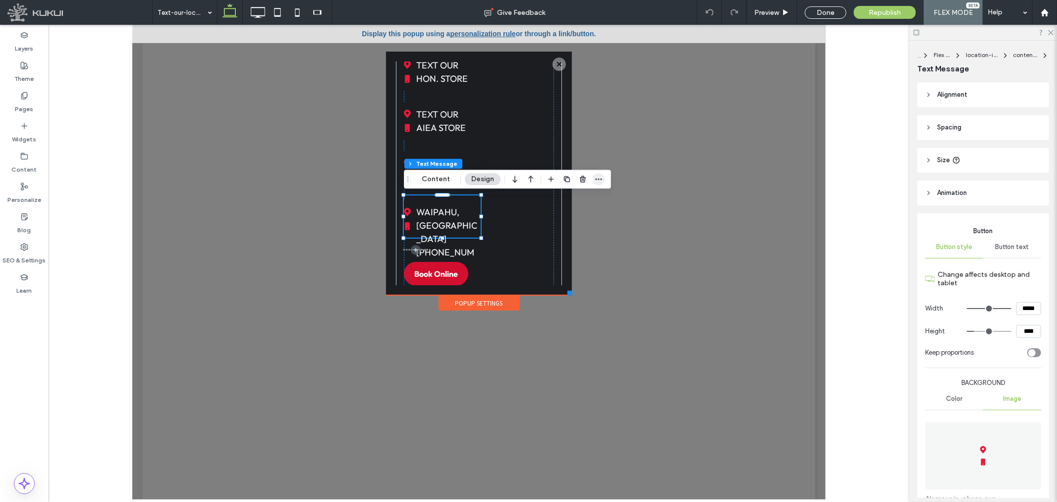
click at [600, 178] on icon "button" at bounding box center [599, 179] width 8 height 8
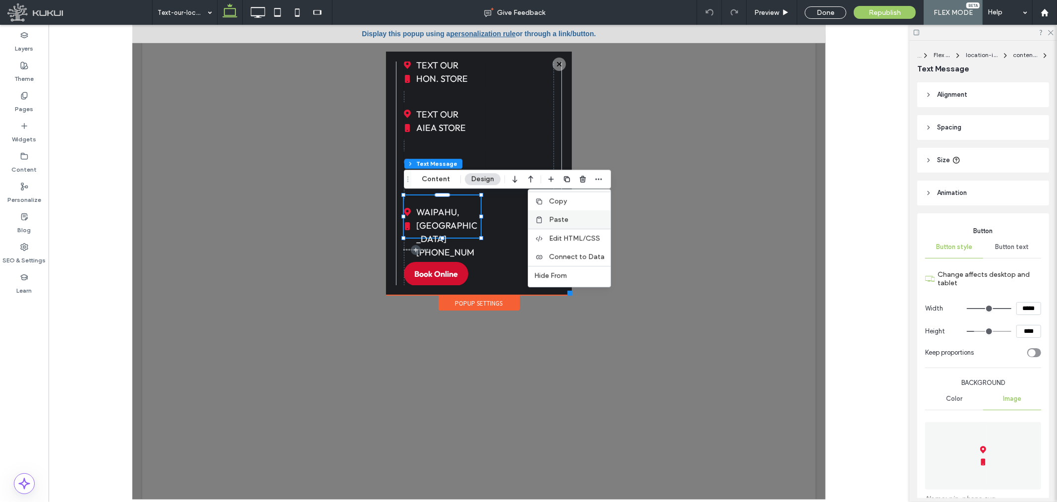
click at [576, 216] on label "Paste" at bounding box center [577, 219] width 56 height 8
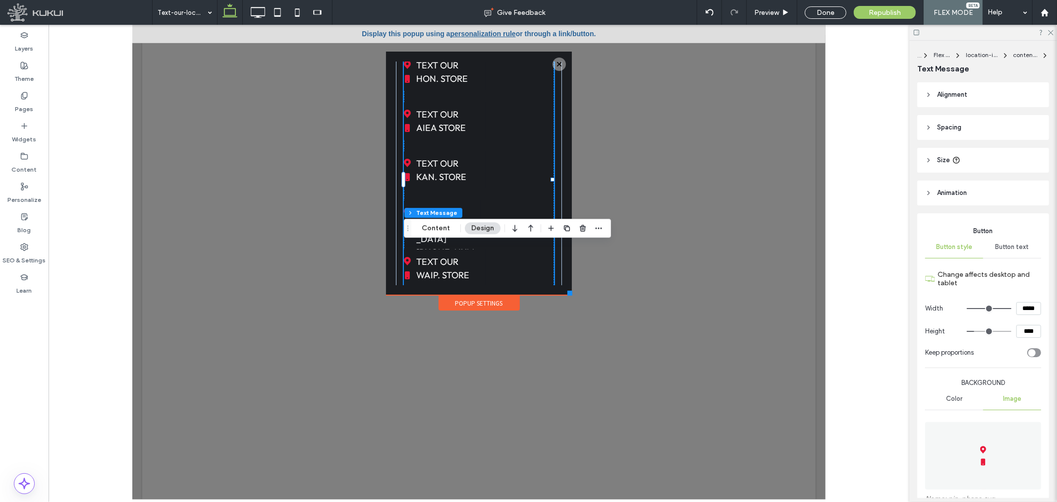
scroll to position [81, 0]
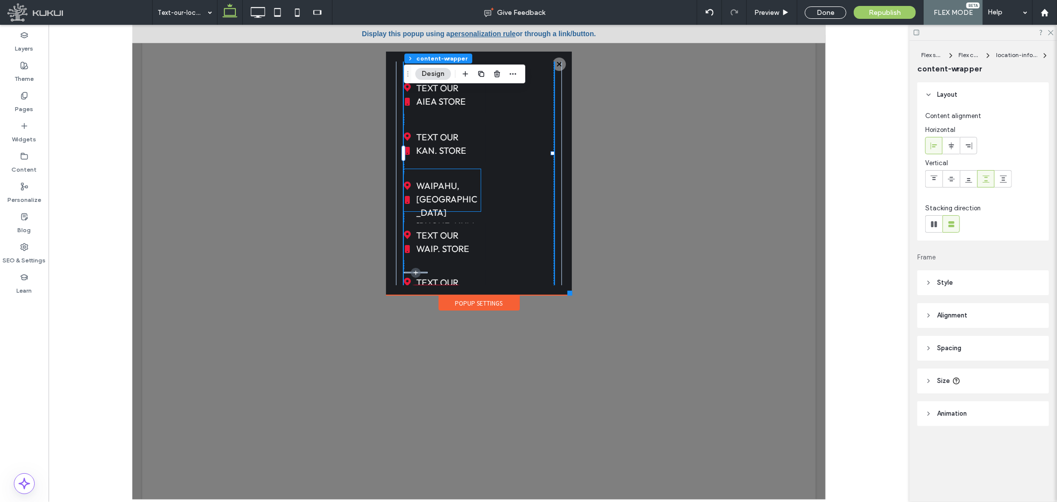
click at [474, 171] on div "WAIPAHU, HI (808) 671-4561" at bounding box center [442, 193] width 77 height 48
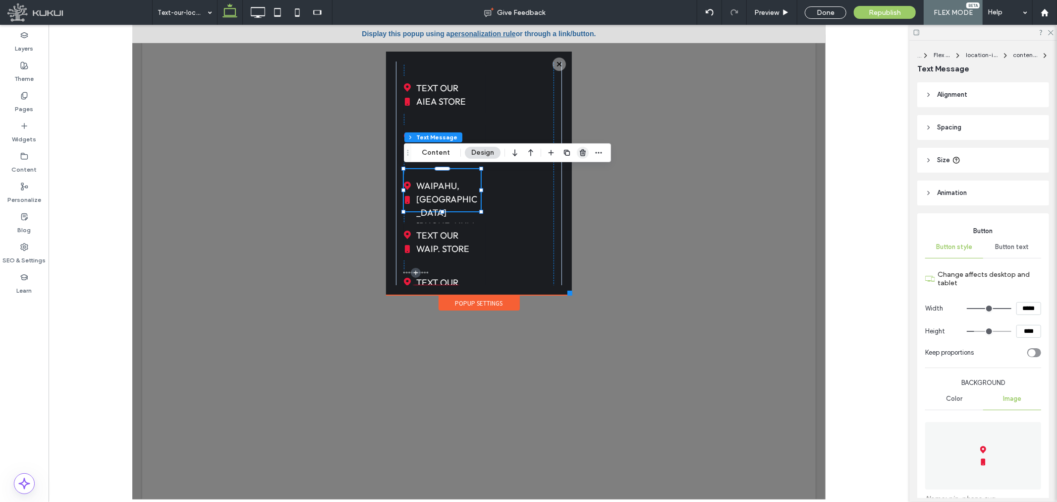
click at [582, 150] on use "button" at bounding box center [583, 152] width 6 height 6
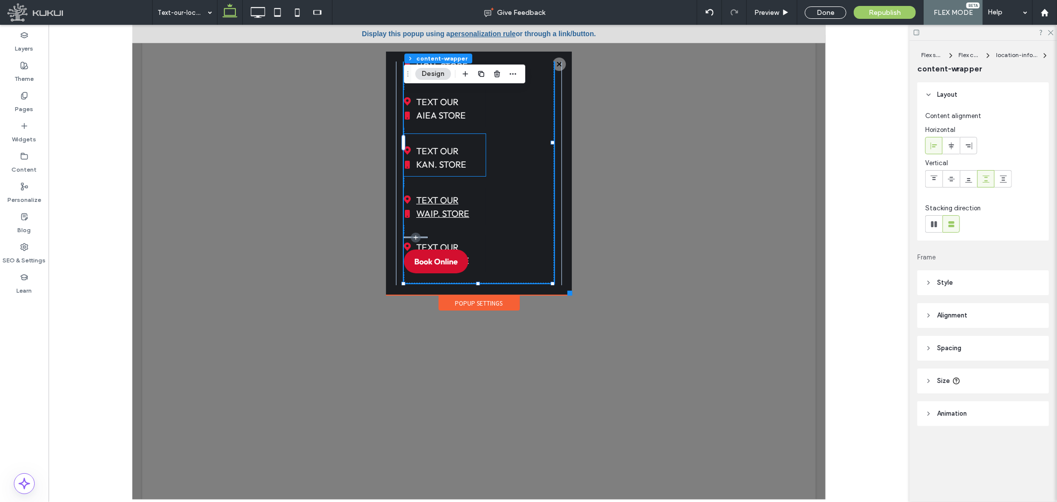
scroll to position [82, 0]
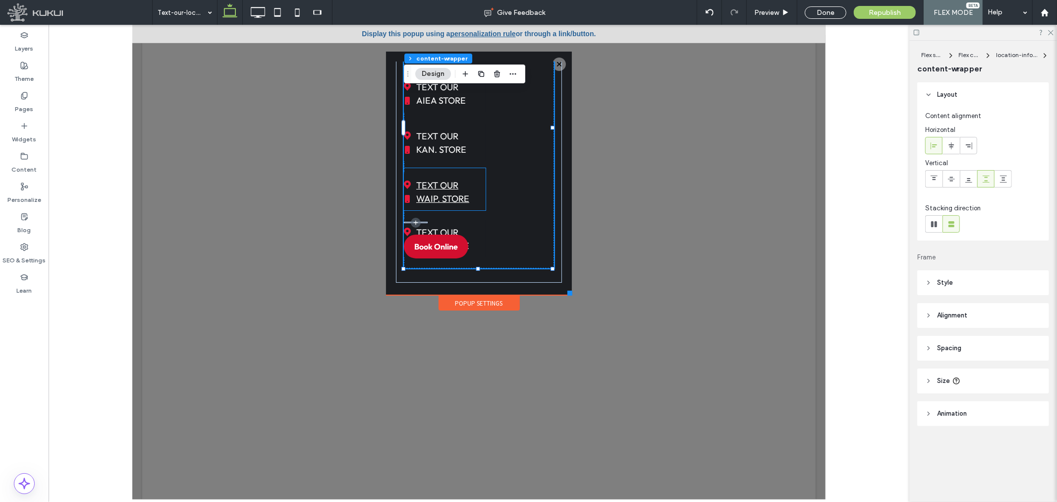
click at [460, 184] on span "TEXT OUR WAIP. STORE" at bounding box center [442, 191] width 53 height 37
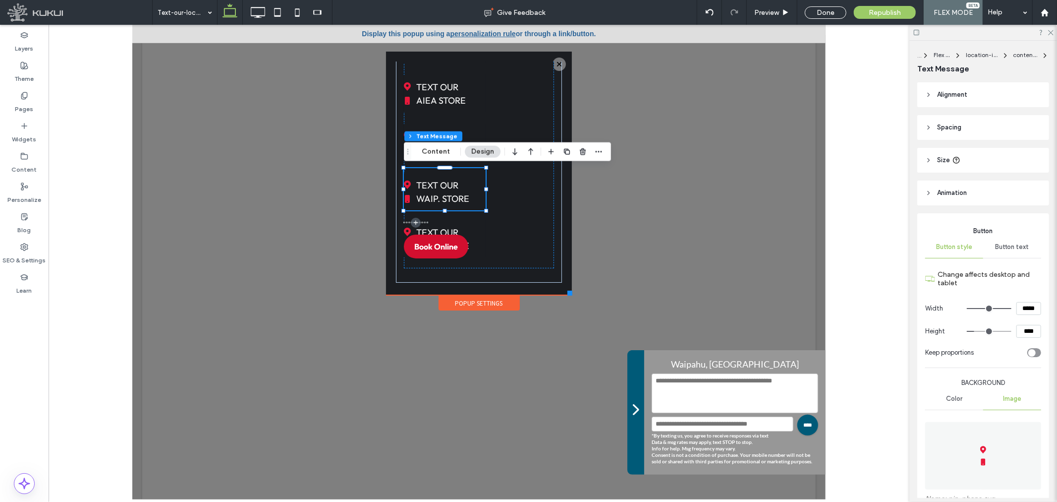
click at [482, 225] on link "TEXT OUR WAIP. STORE" at bounding box center [445, 238] width 82 height 37
click at [22, 41] on label "Layers" at bounding box center [24, 46] width 18 height 14
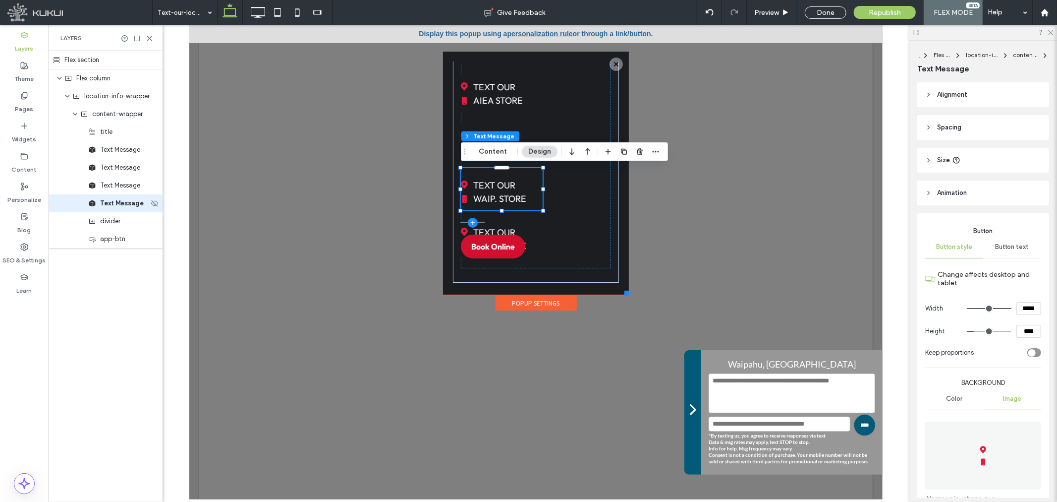
click at [122, 210] on div "Text Message" at bounding box center [106, 203] width 114 height 18
click at [120, 222] on span "divider" at bounding box center [110, 221] width 20 height 10
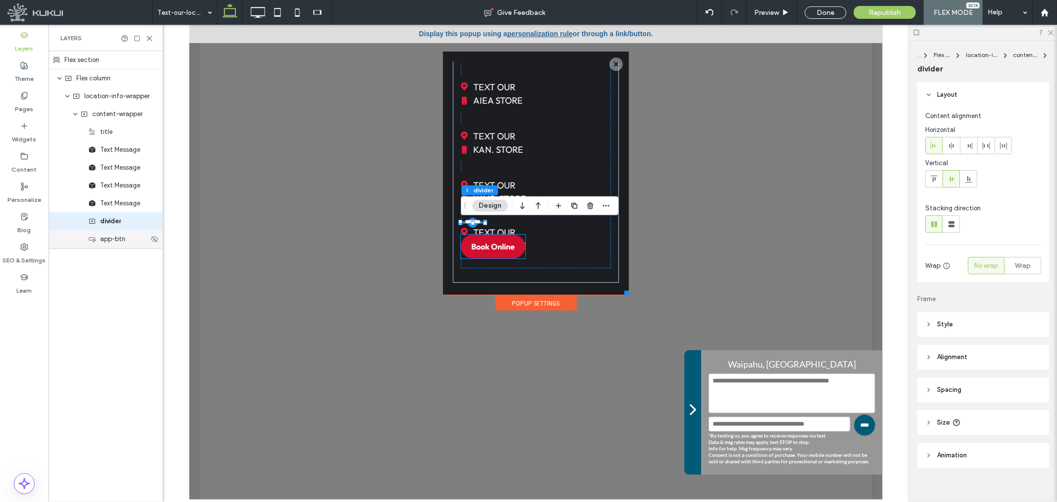
click at [121, 241] on span "app-btn" at bounding box center [112, 239] width 25 height 10
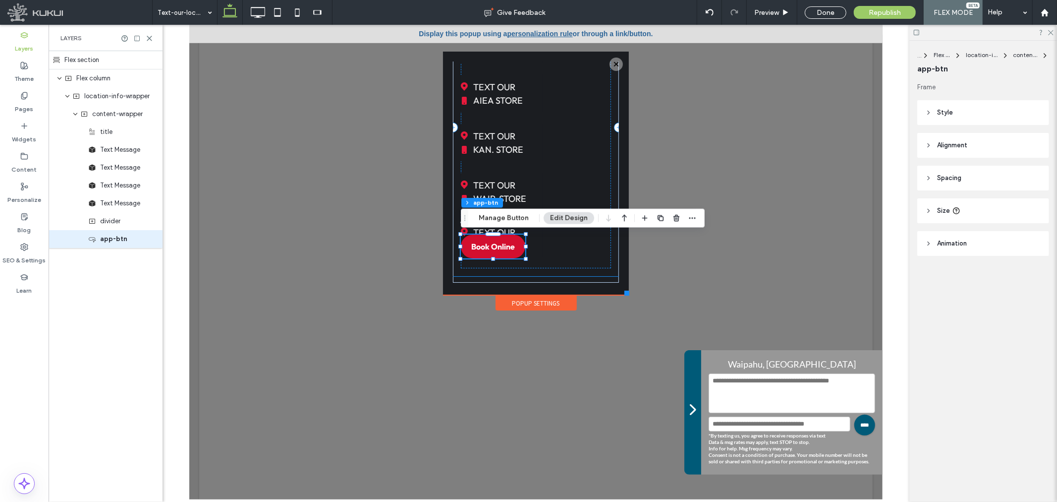
scroll to position [80, 0]
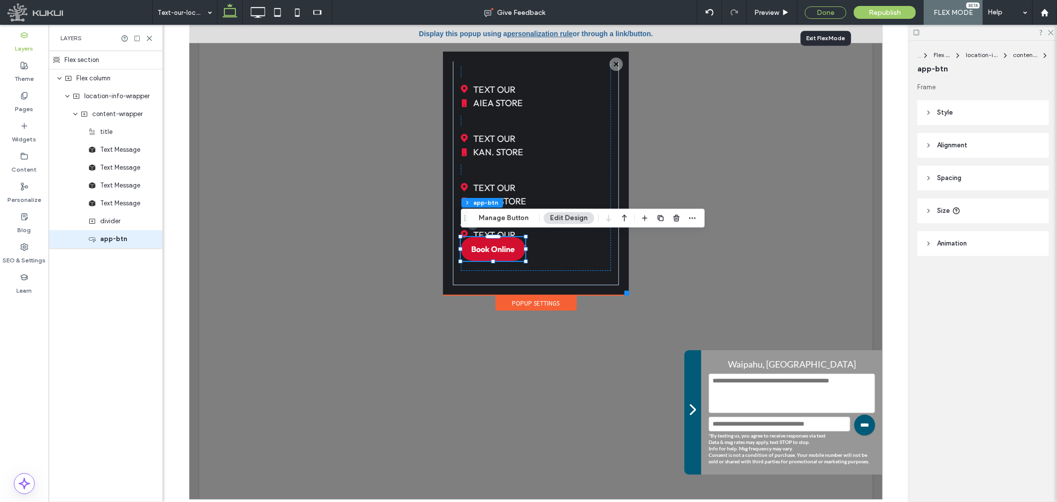
click at [823, 14] on div "Done" at bounding box center [826, 12] width 42 height 12
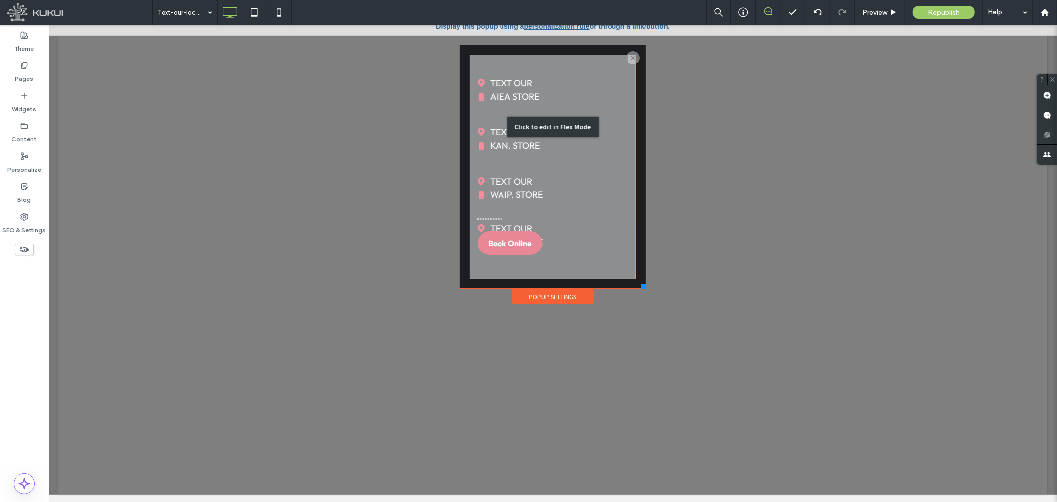
scroll to position [10, 0]
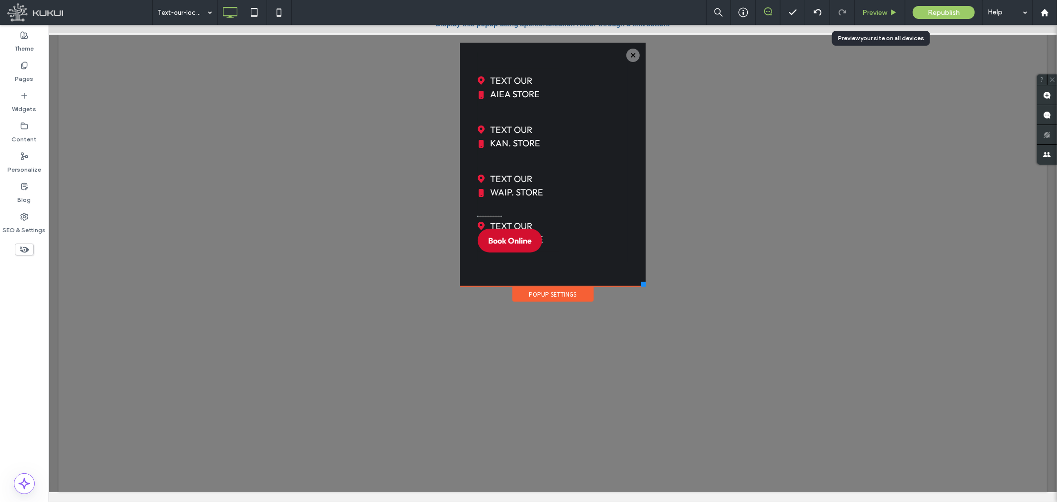
click at [868, 12] on span "Preview" at bounding box center [875, 12] width 25 height 8
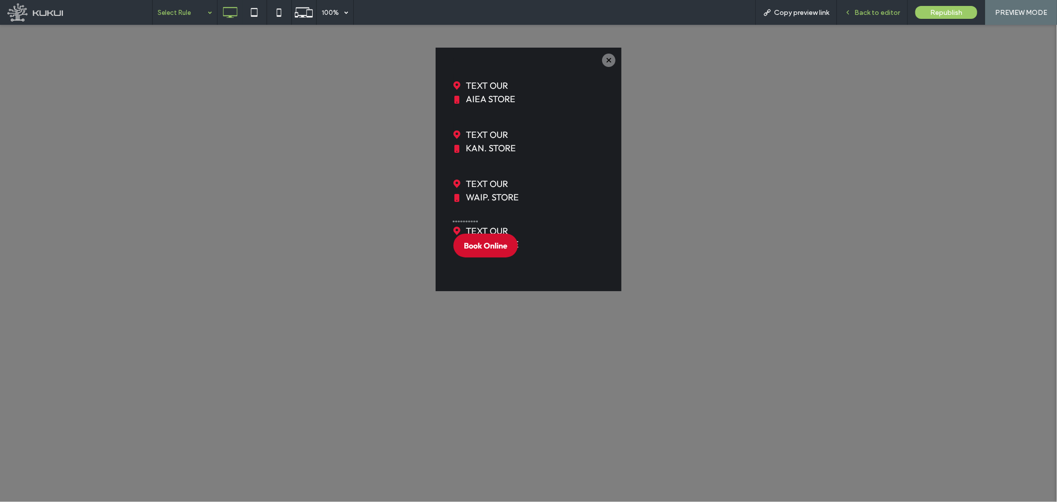
click at [872, 8] on span "Back to editor" at bounding box center [878, 12] width 46 height 8
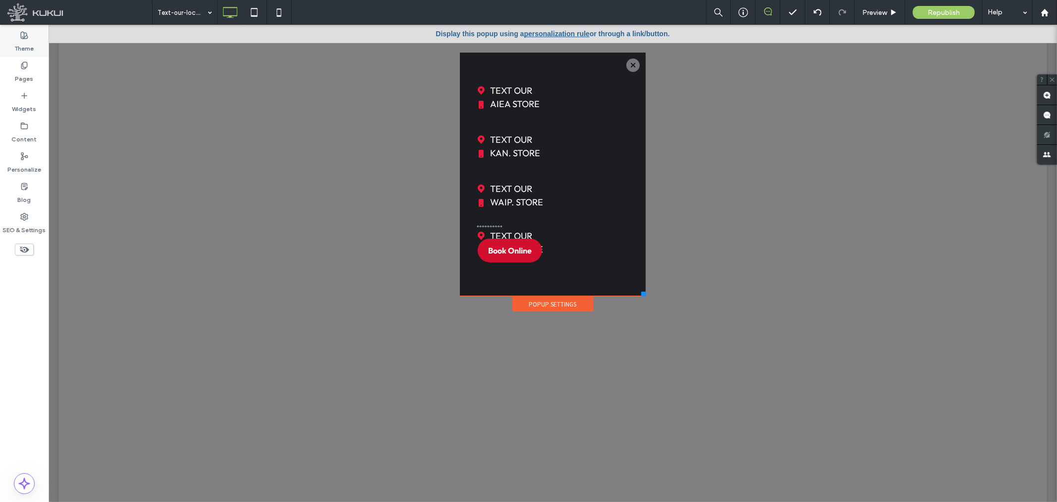
click at [21, 49] on label "Theme" at bounding box center [24, 46] width 19 height 14
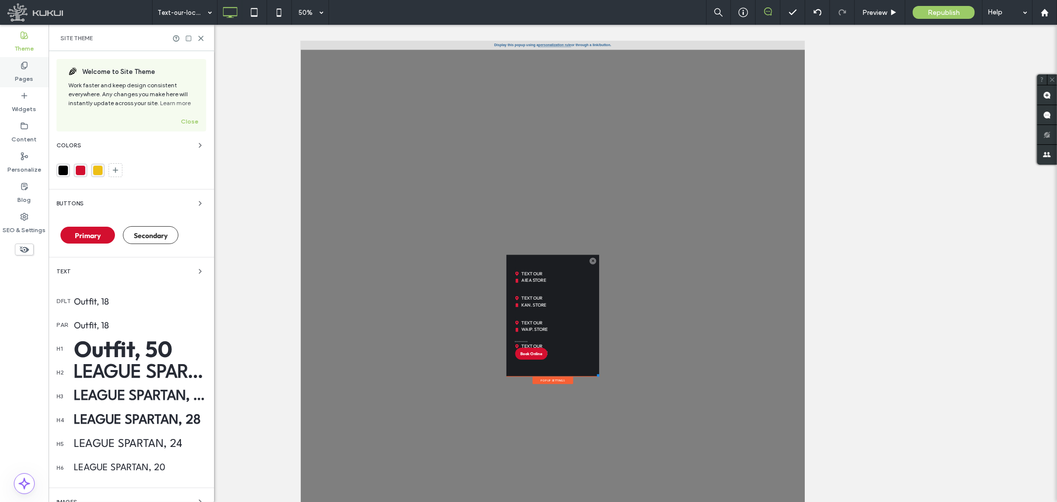
click at [24, 74] on label "Pages" at bounding box center [24, 76] width 18 height 14
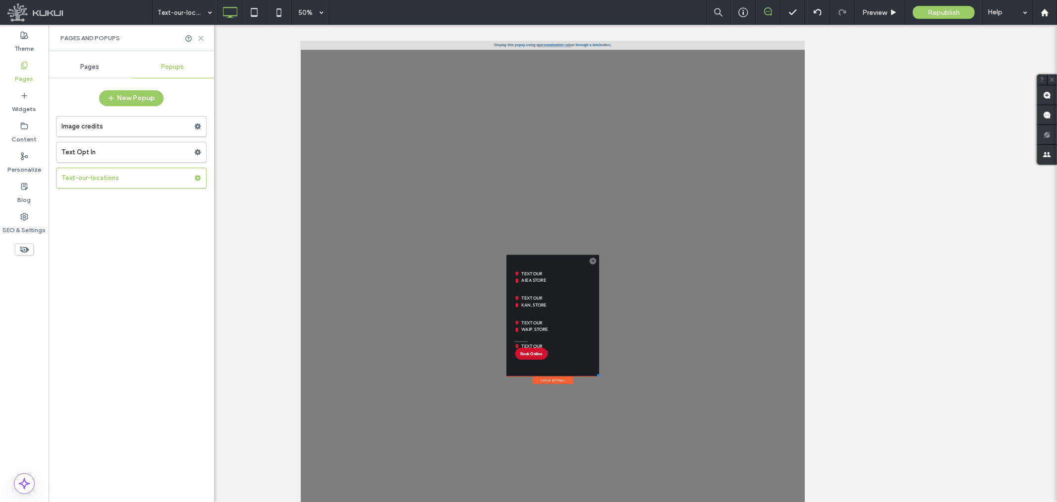
click at [201, 37] on icon at bounding box center [200, 38] width 7 height 7
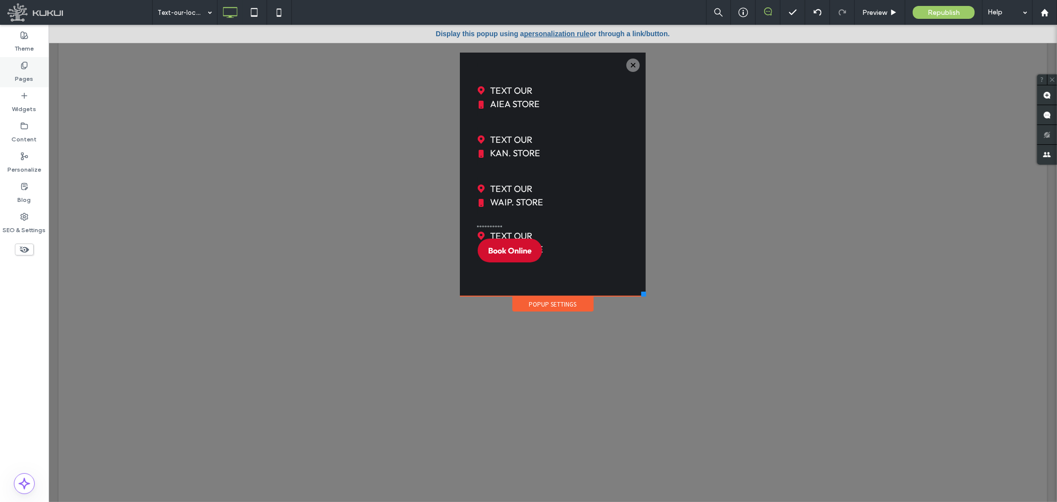
click at [30, 68] on div "Pages" at bounding box center [24, 72] width 49 height 30
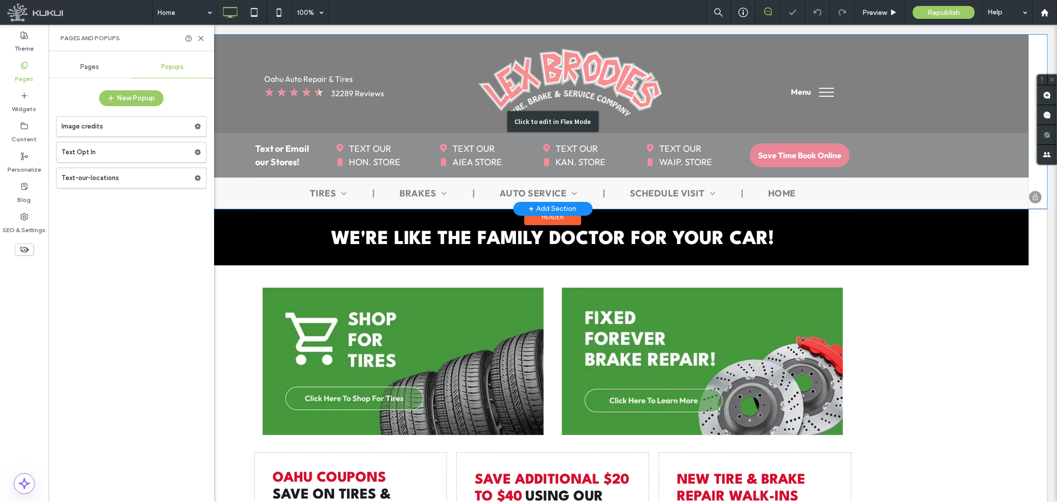
click at [404, 146] on div "Click to edit in Flex Mode" at bounding box center [552, 121] width 989 height 174
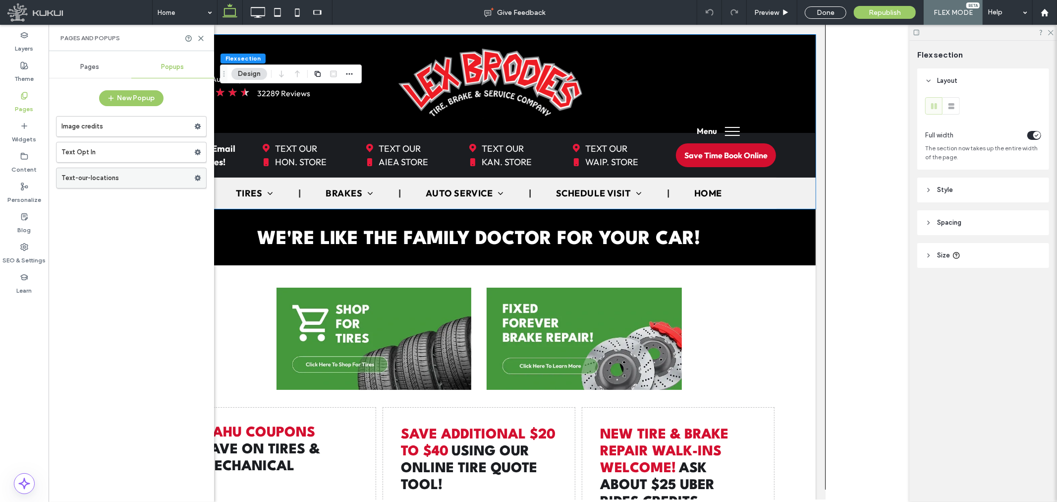
click at [108, 175] on label "Text-our-locations" at bounding box center [127, 178] width 133 height 20
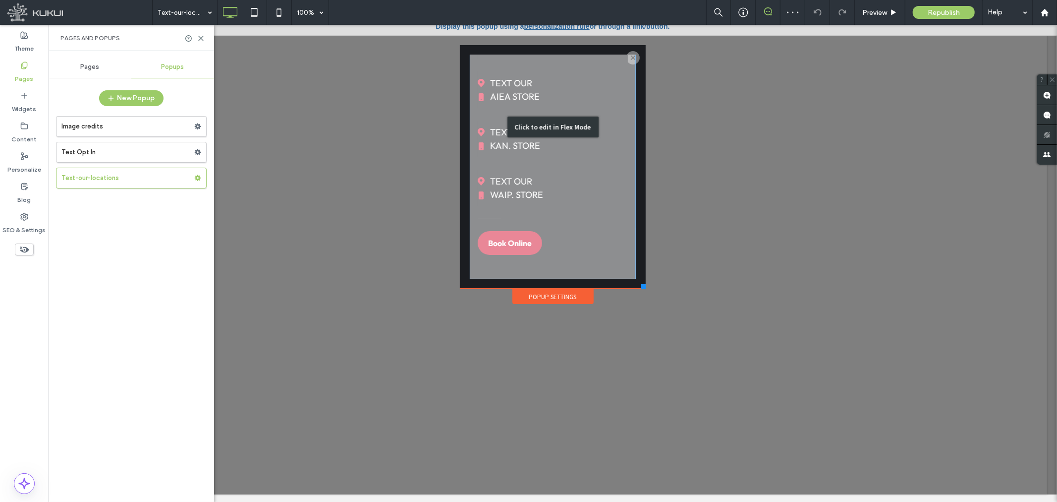
scroll to position [10, 0]
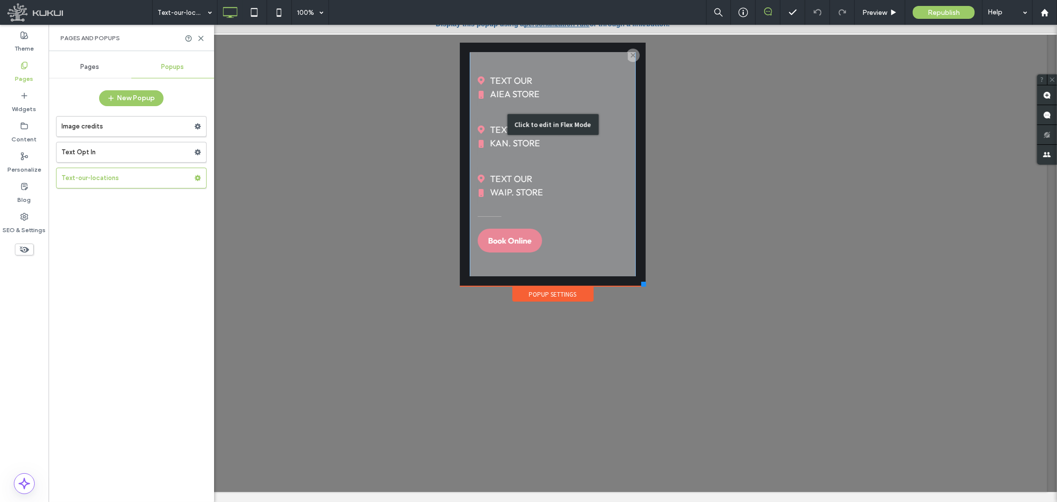
click at [573, 166] on div "Click to edit in Flex Mode" at bounding box center [552, 124] width 166 height 304
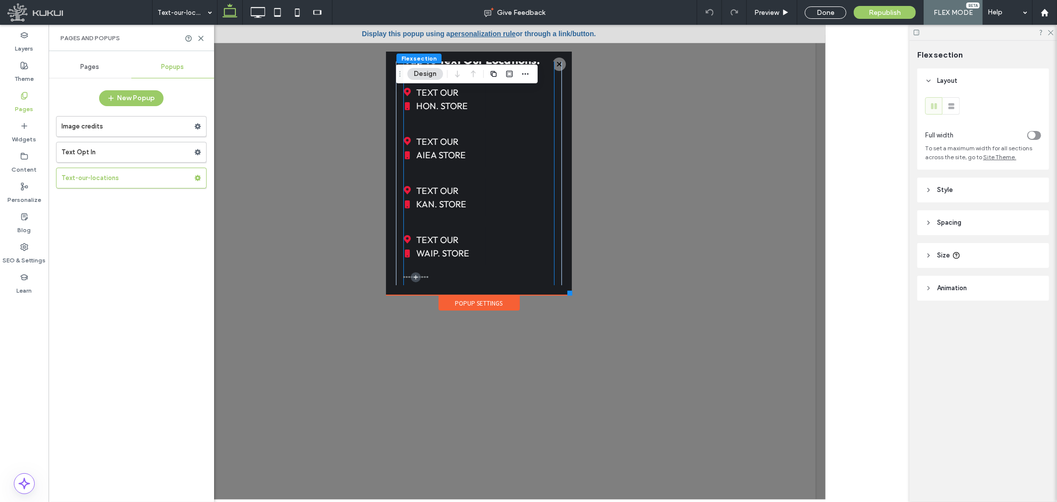
scroll to position [0, 0]
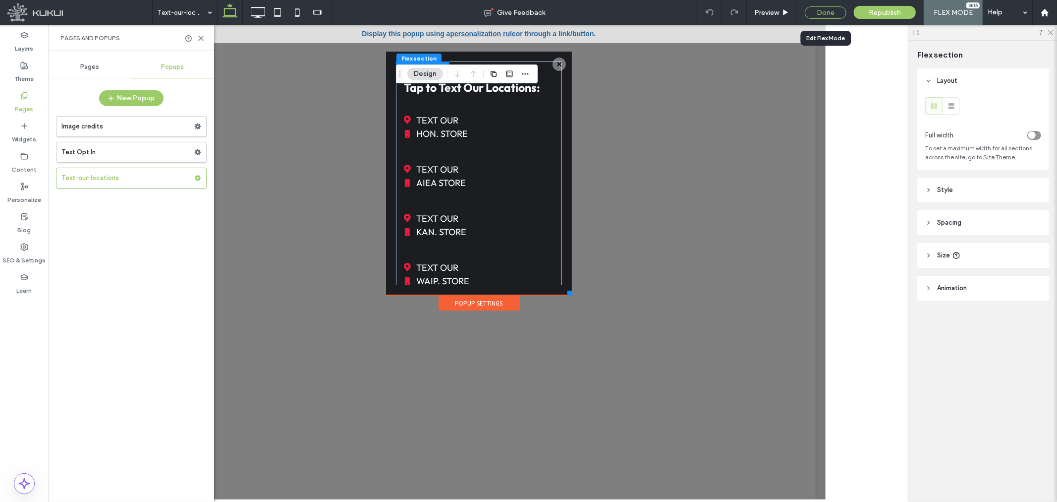
click at [825, 8] on div "Done" at bounding box center [826, 12] width 42 height 12
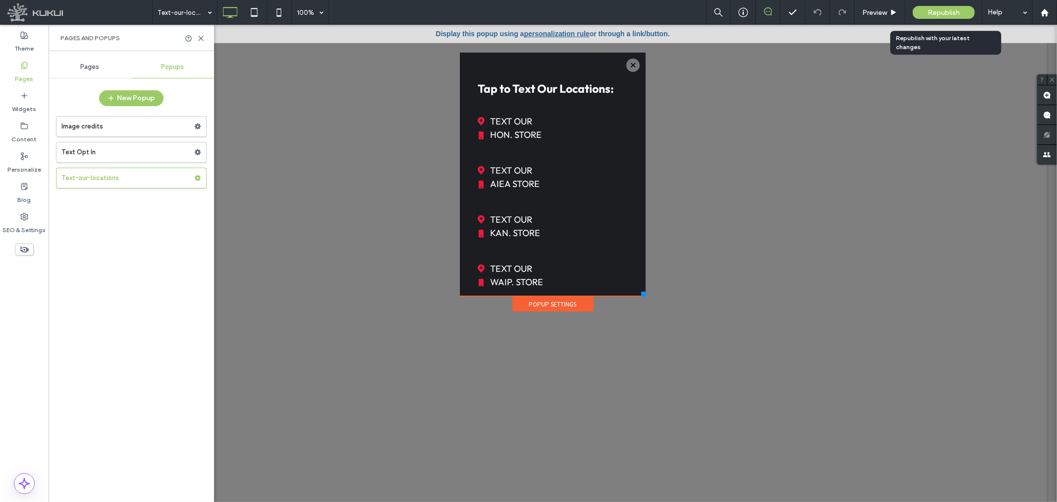
click at [925, 12] on div "Republish" at bounding box center [944, 12] width 62 height 13
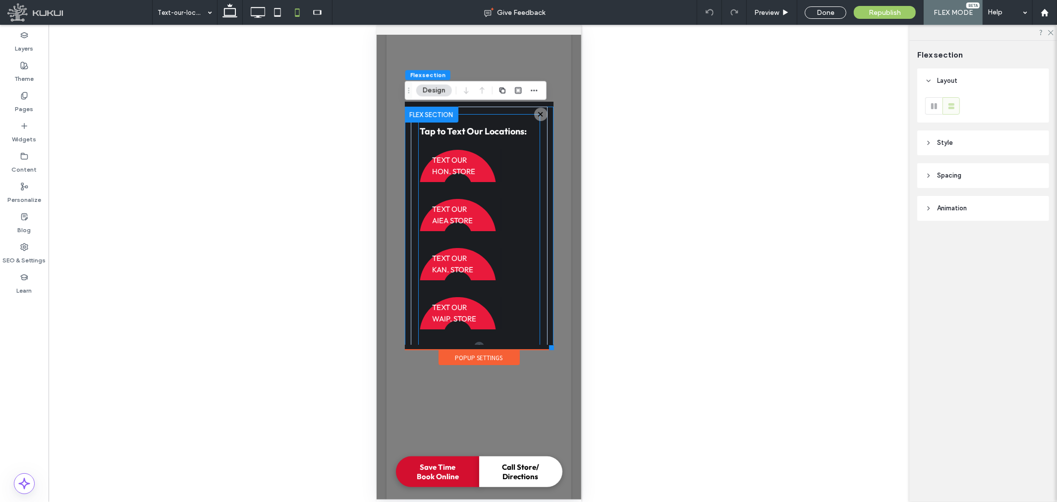
click at [470, 151] on span "TEXT OUR HON. STORE" at bounding box center [453, 165] width 43 height 32
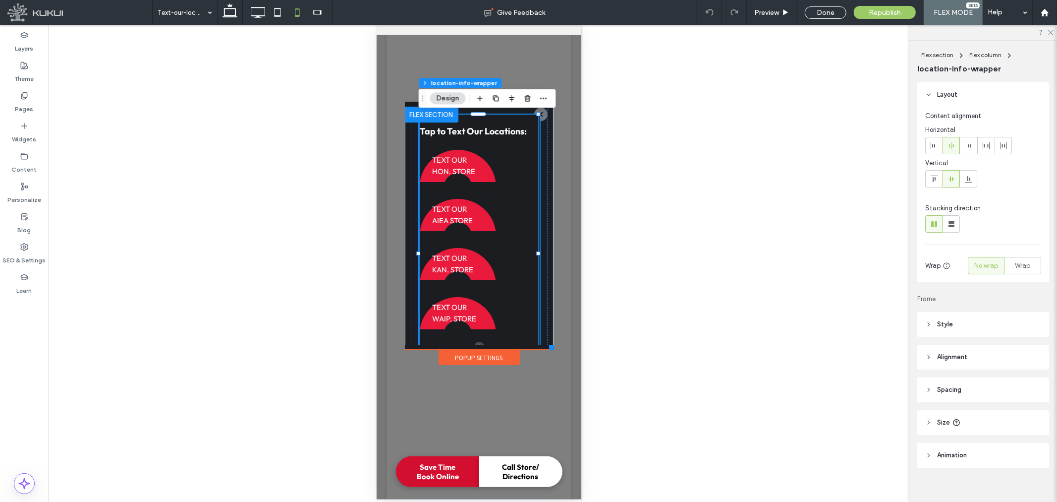
click at [481, 167] on link "TEXT OUR HON. STORE" at bounding box center [460, 165] width 82 height 32
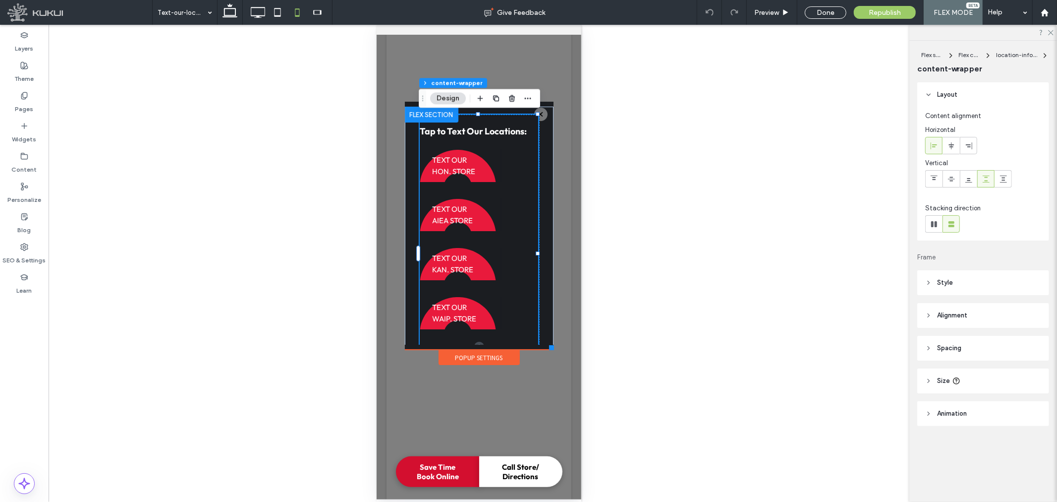
click at [481, 167] on link "TEXT OUR HON. STORE" at bounding box center [460, 165] width 82 height 32
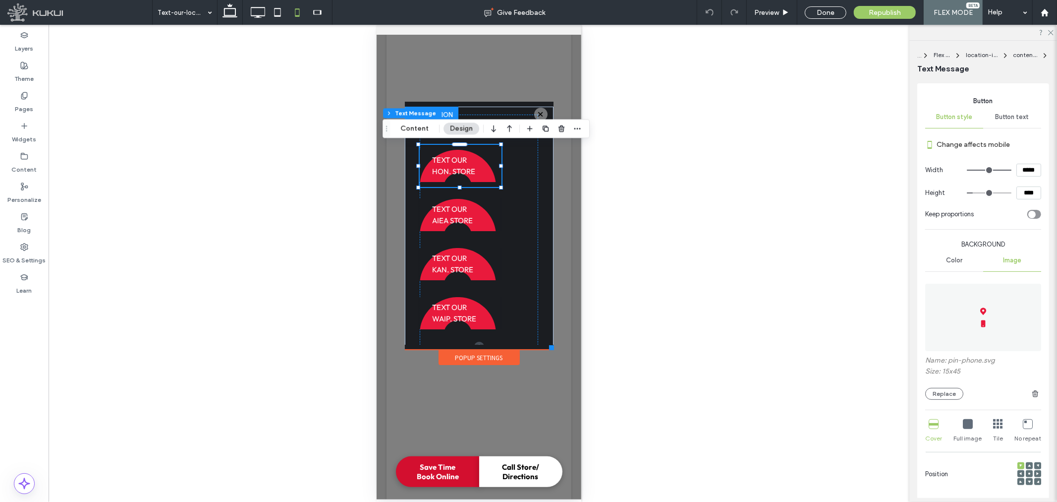
scroll to position [165, 0]
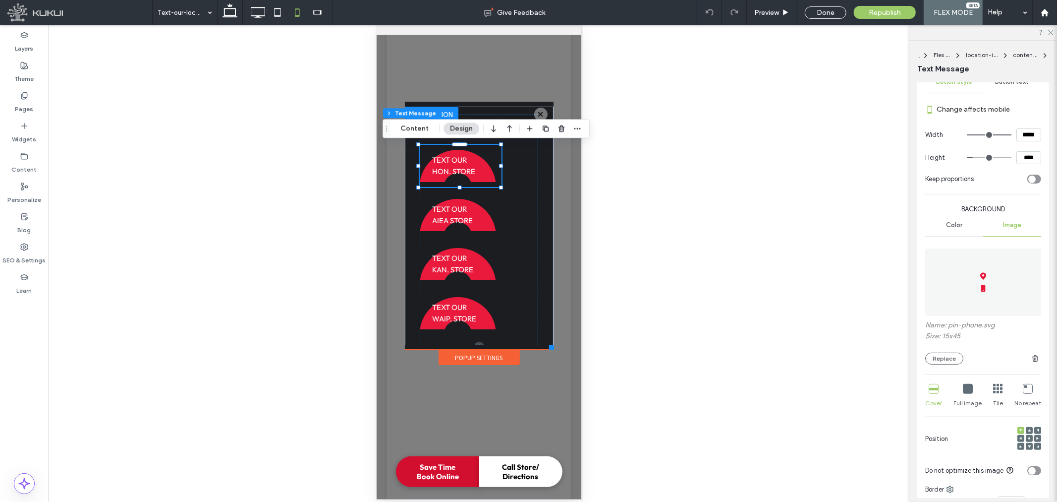
click at [1020, 439] on use at bounding box center [1021, 438] width 2 height 3
click at [935, 387] on icon at bounding box center [934, 389] width 10 height 10
click at [975, 393] on div "Full image" at bounding box center [968, 396] width 28 height 32
click at [1004, 391] on div "Cover Full image Tile No repeat" at bounding box center [984, 396] width 116 height 32
click at [1025, 389] on icon at bounding box center [1028, 389] width 10 height 10
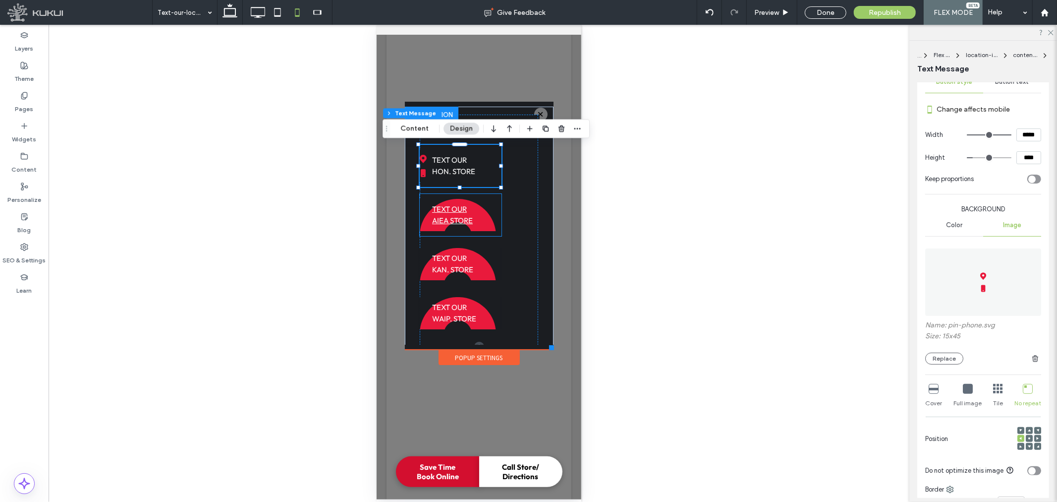
click at [462, 221] on span "TEXT OUR AIEA STORE" at bounding box center [452, 214] width 41 height 32
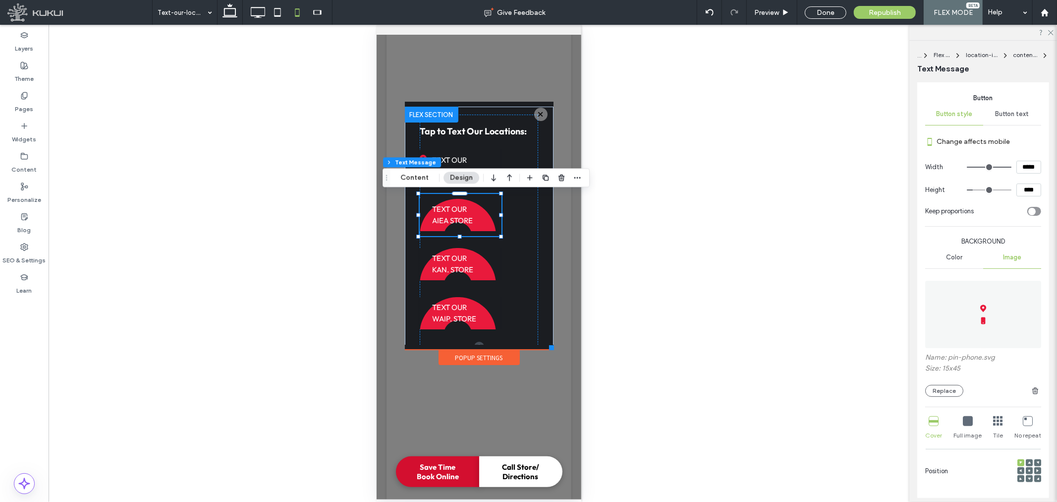
scroll to position [220, 0]
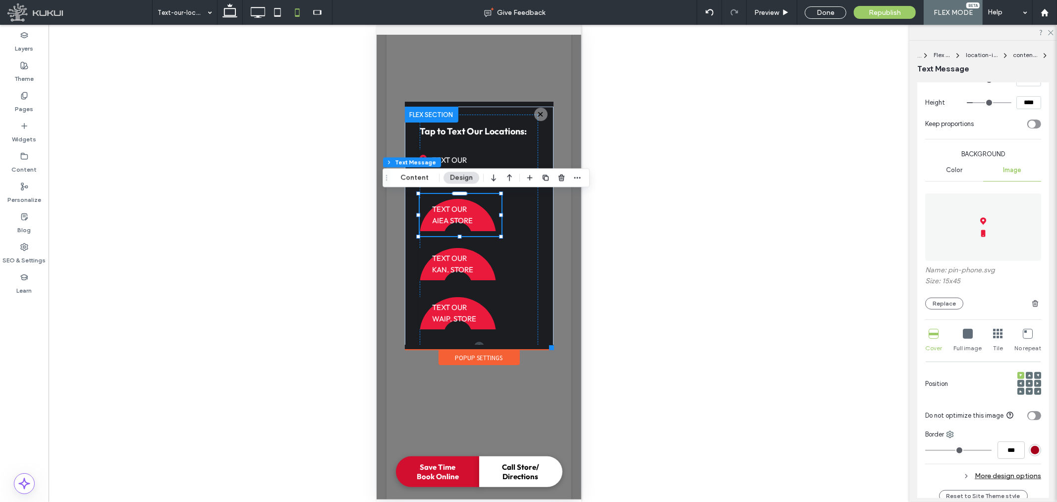
click at [1024, 332] on icon at bounding box center [1028, 334] width 10 height 10
click at [1018, 380] on div at bounding box center [1021, 383] width 7 height 7
click at [1018, 383] on div at bounding box center [1021, 383] width 7 height 7
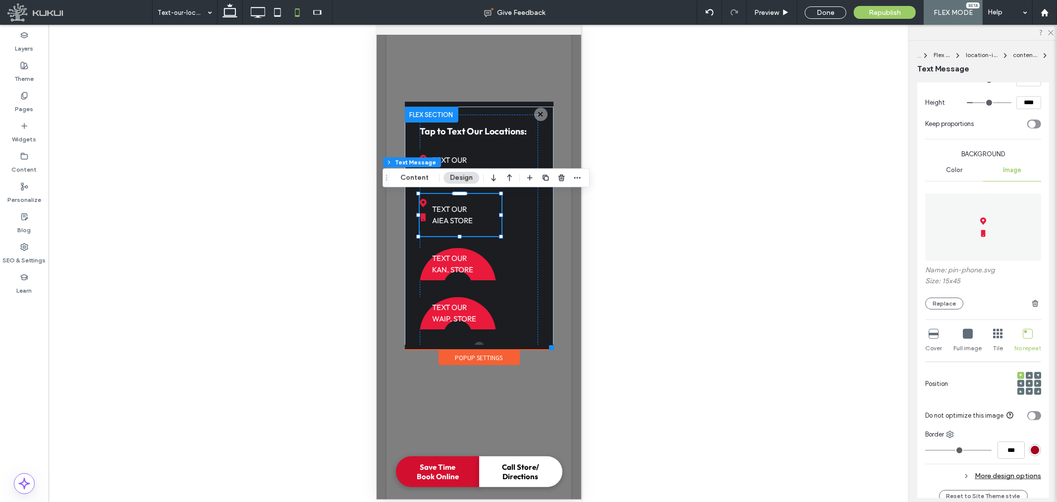
click at [1020, 384] on use at bounding box center [1021, 383] width 2 height 3
click at [485, 274] on link "TEXT OUR KAN. STORE" at bounding box center [460, 263] width 82 height 32
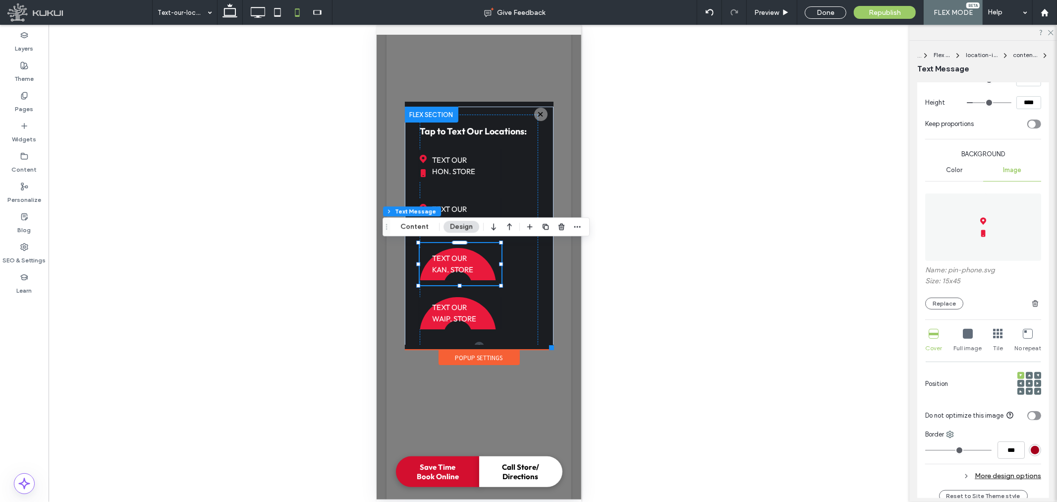
click at [1020, 387] on span at bounding box center [1021, 383] width 3 height 7
click at [1024, 337] on icon at bounding box center [1028, 334] width 10 height 10
click at [450, 319] on span "TEXT OUR WAIP. STORE" at bounding box center [454, 312] width 44 height 32
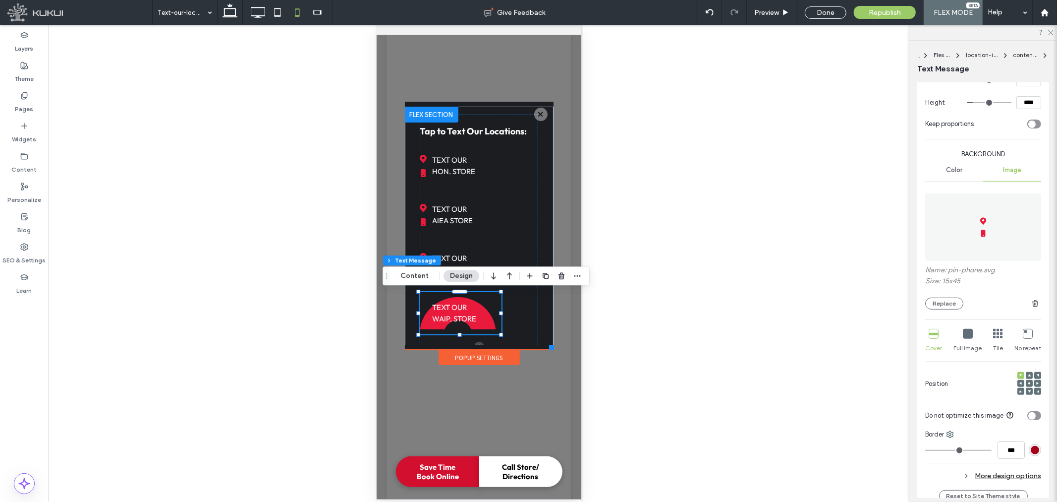
click at [1020, 384] on use at bounding box center [1021, 383] width 2 height 3
click at [1024, 342] on div "No repeat" at bounding box center [1028, 341] width 27 height 32
click at [321, 11] on use at bounding box center [317, 12] width 8 height 4
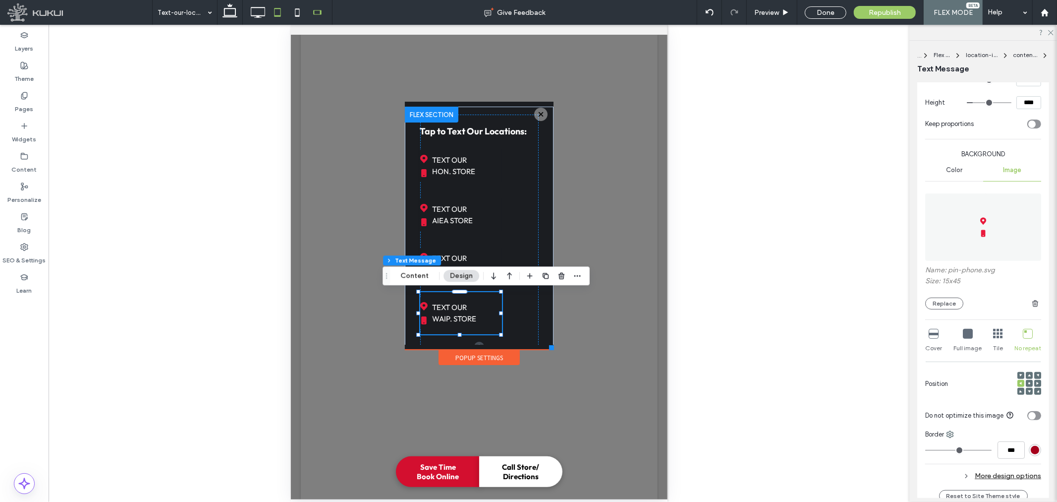
click at [272, 10] on icon at bounding box center [278, 12] width 20 height 20
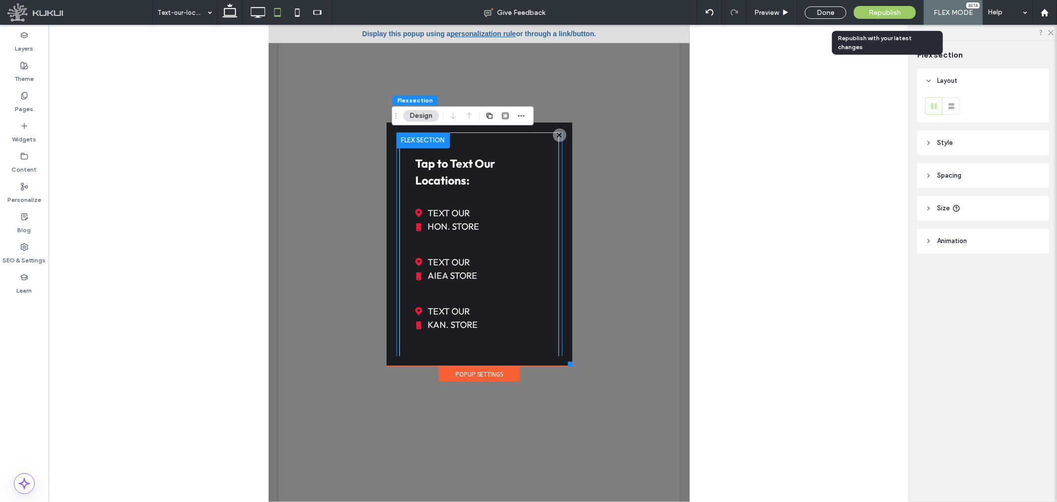
click at [862, 11] on div "Republish" at bounding box center [885, 12] width 62 height 13
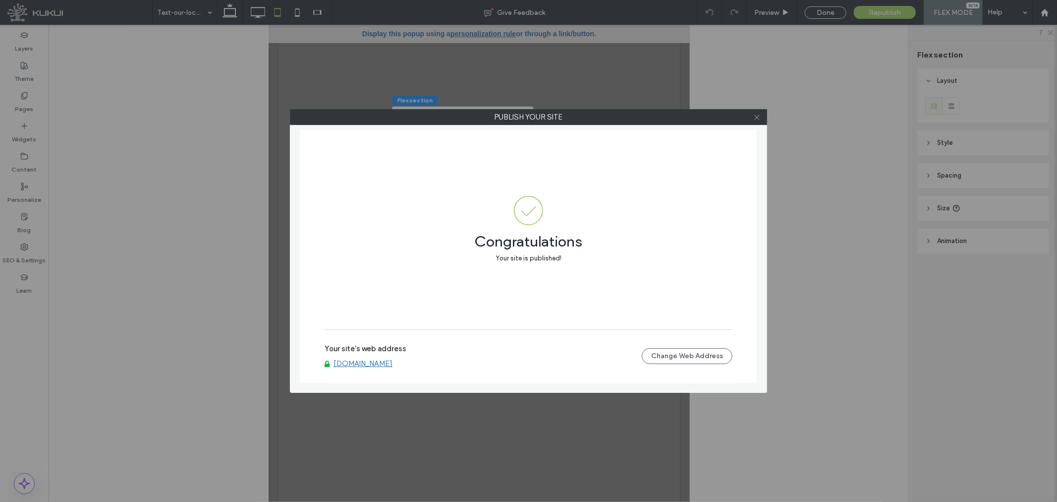
click at [754, 116] on icon at bounding box center [757, 117] width 7 height 7
